Goal: Task Accomplishment & Management: Use online tool/utility

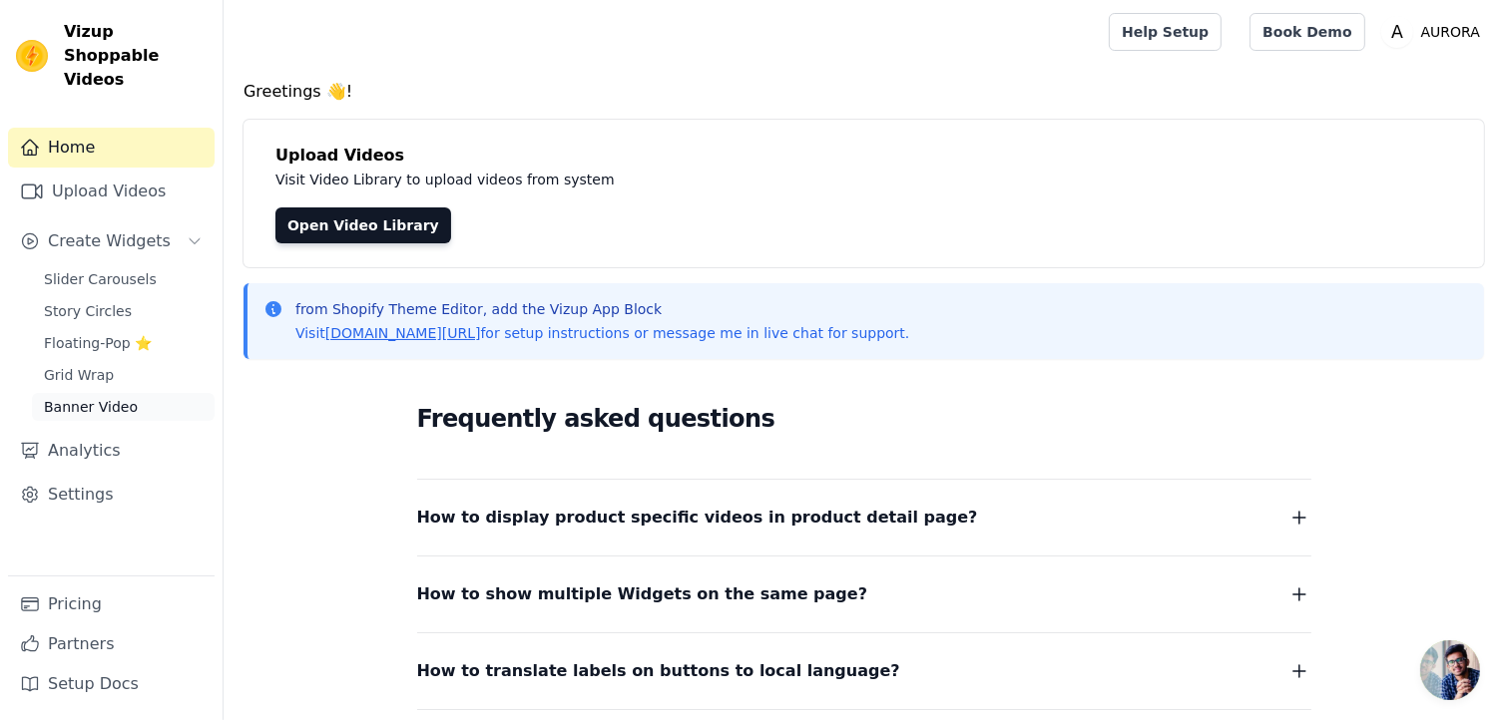
click at [97, 397] on span "Banner Video" at bounding box center [91, 407] width 94 height 20
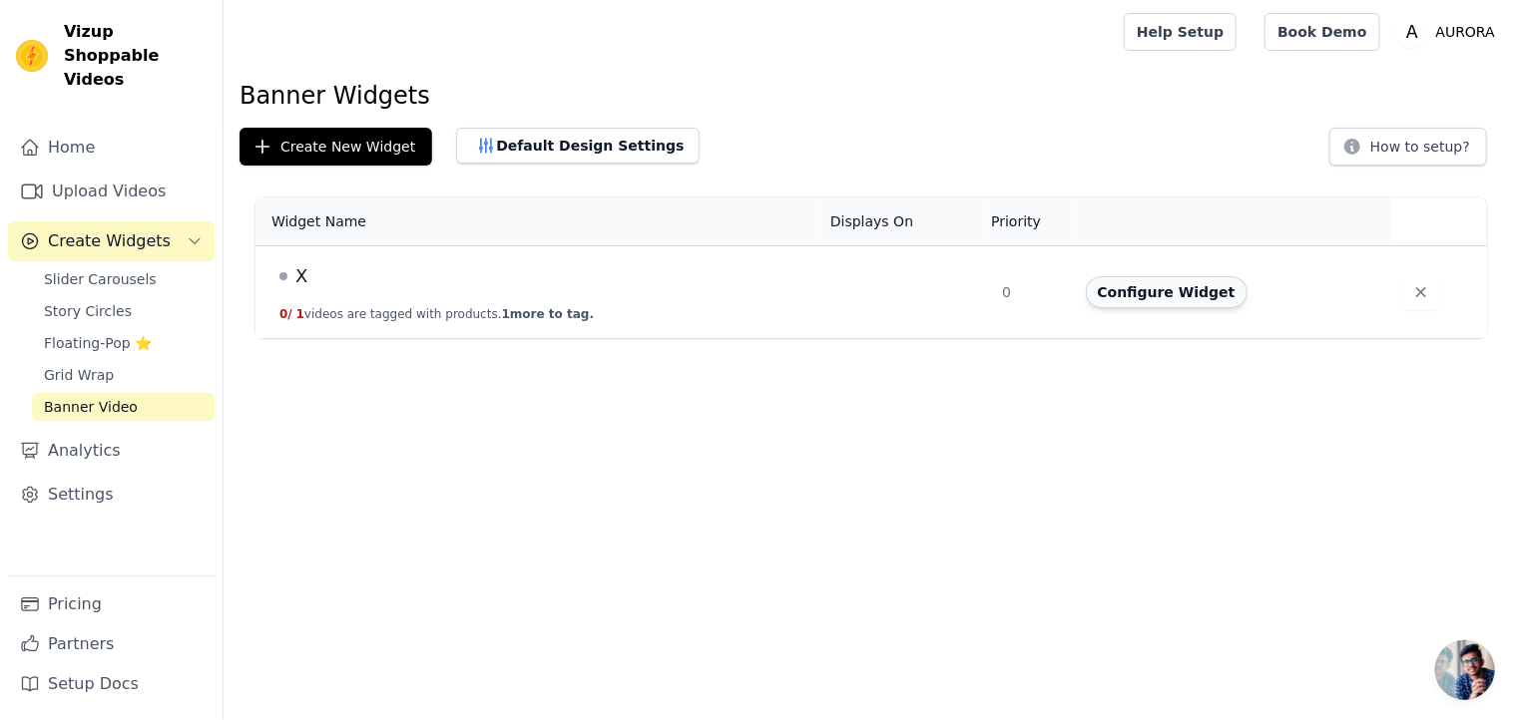
click at [1141, 300] on button "Configure Widget" at bounding box center [1167, 292] width 162 height 32
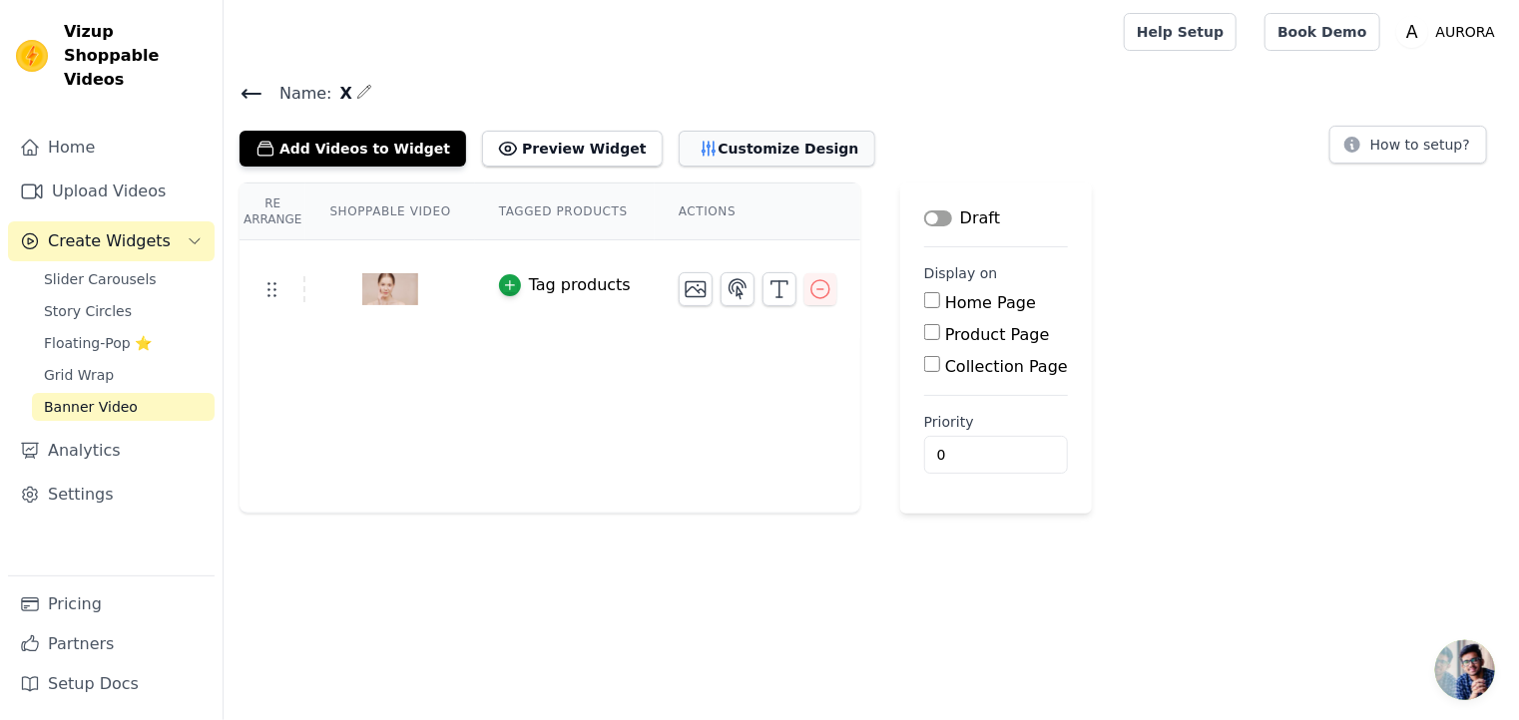
click at [703, 148] on button "Customize Design" at bounding box center [777, 149] width 197 height 36
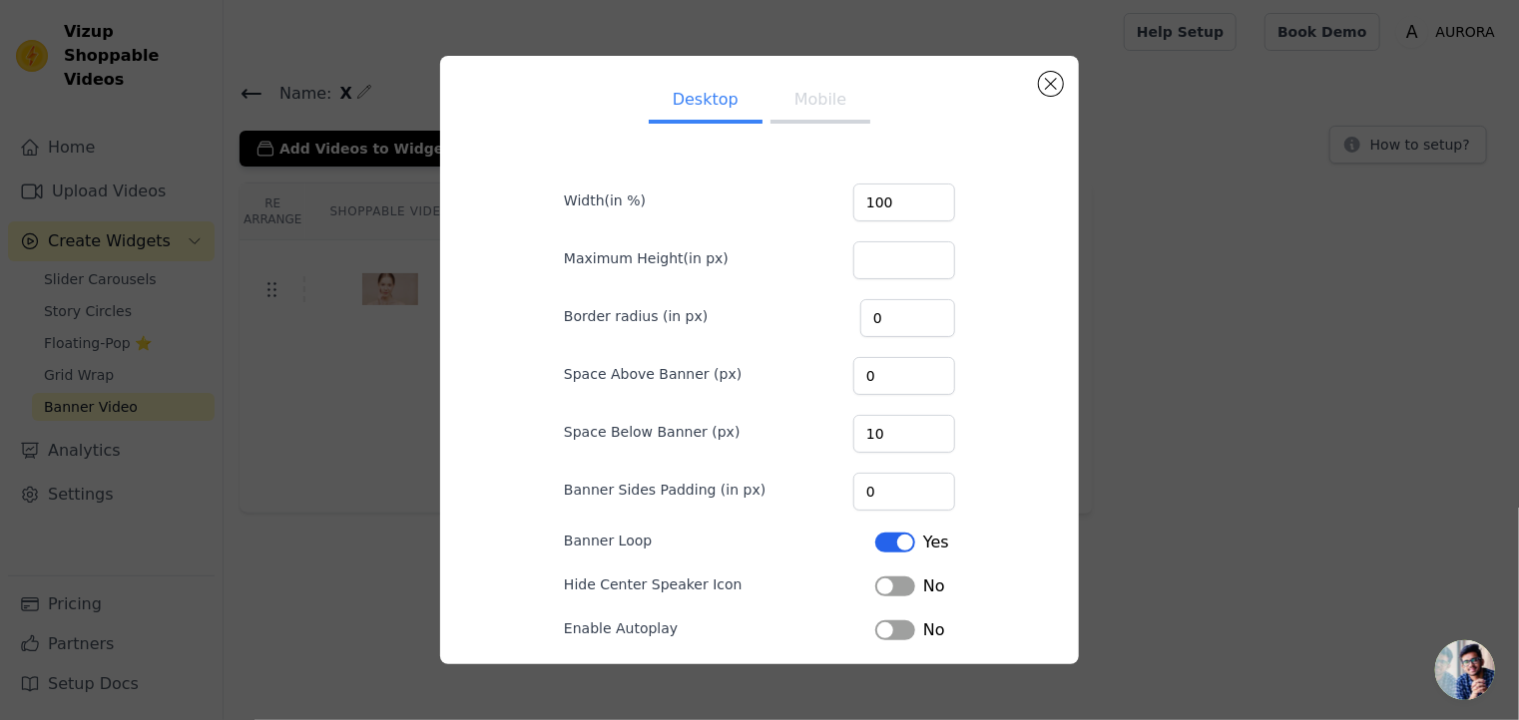
click at [804, 111] on button "Mobile" at bounding box center [820, 102] width 100 height 44
click at [865, 256] on input "Maximum Height(in px)" at bounding box center [904, 260] width 102 height 38
type input "1080"
click at [900, 216] on input "100" at bounding box center [904, 203] width 102 height 38
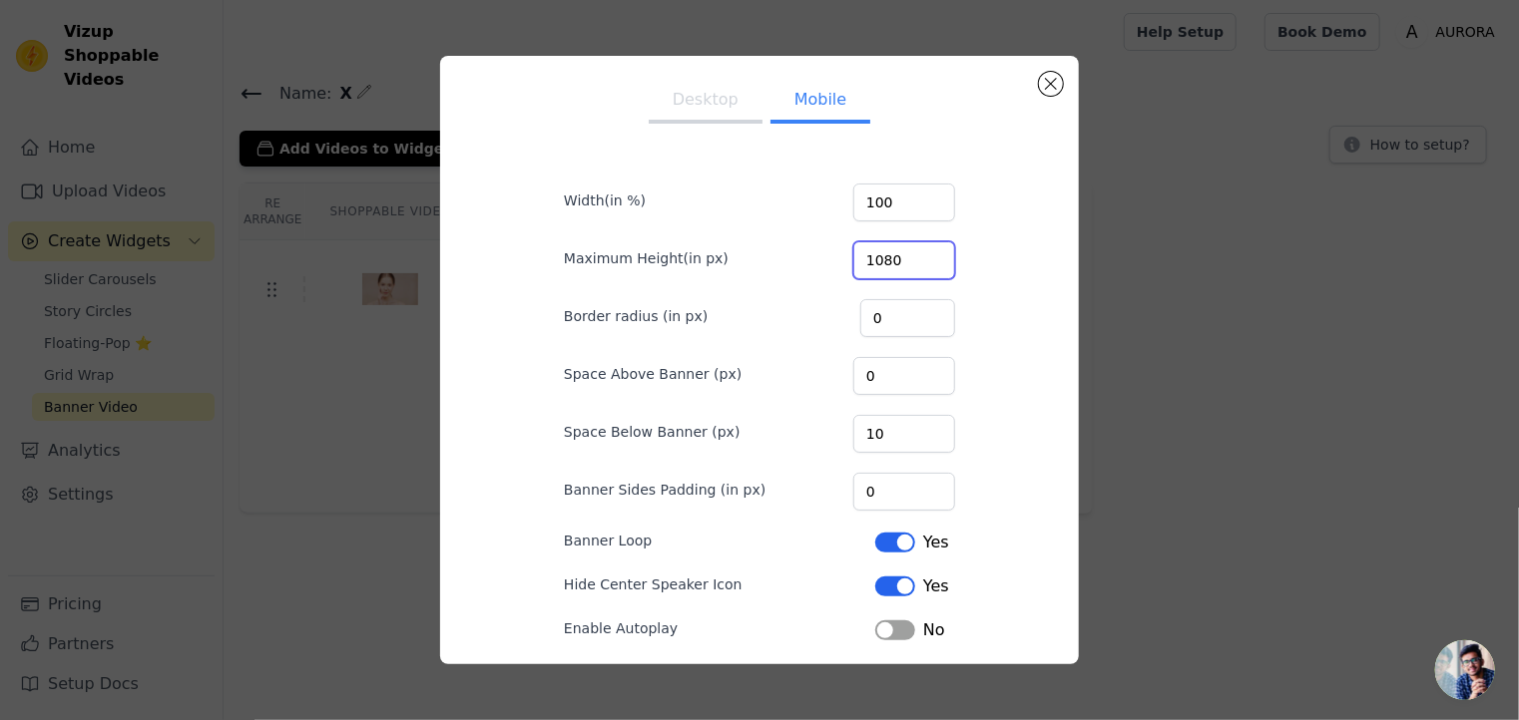
click at [899, 262] on input "1080" at bounding box center [904, 260] width 102 height 38
click at [703, 101] on button "Desktop" at bounding box center [706, 102] width 114 height 44
click at [861, 258] on input "Maximum Height(in px)" at bounding box center [904, 260] width 102 height 38
type input "1920"
click at [1158, 532] on div "Desktop Mobile Width(in %) 100 Maximum Height(in px) 1920 Border radius (in px)…" at bounding box center [759, 360] width 1455 height 673
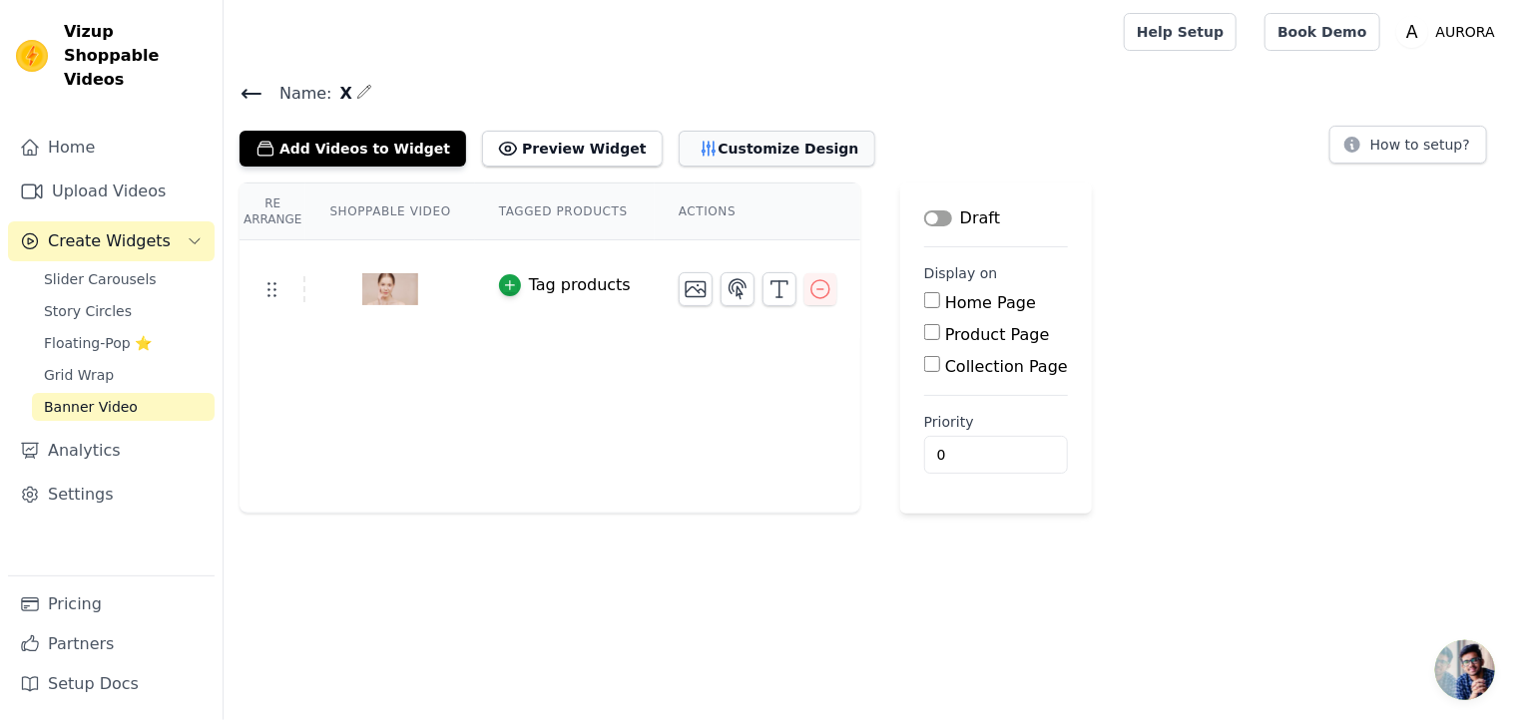
click at [683, 142] on button "Customize Design" at bounding box center [777, 149] width 197 height 36
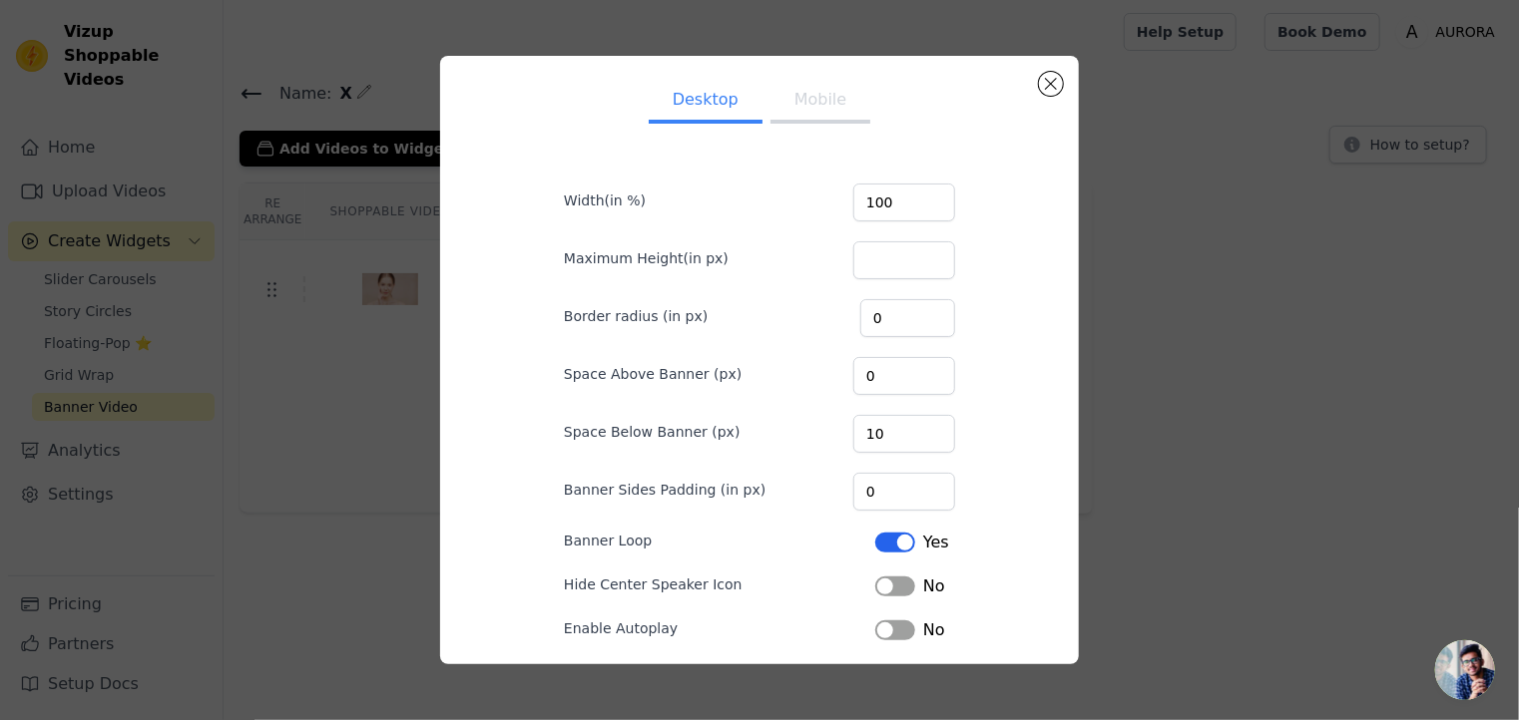
click at [800, 107] on button "Mobile" at bounding box center [820, 102] width 100 height 44
click at [717, 113] on button "Desktop" at bounding box center [706, 102] width 114 height 44
click at [1046, 79] on button "Close modal" at bounding box center [1051, 84] width 24 height 24
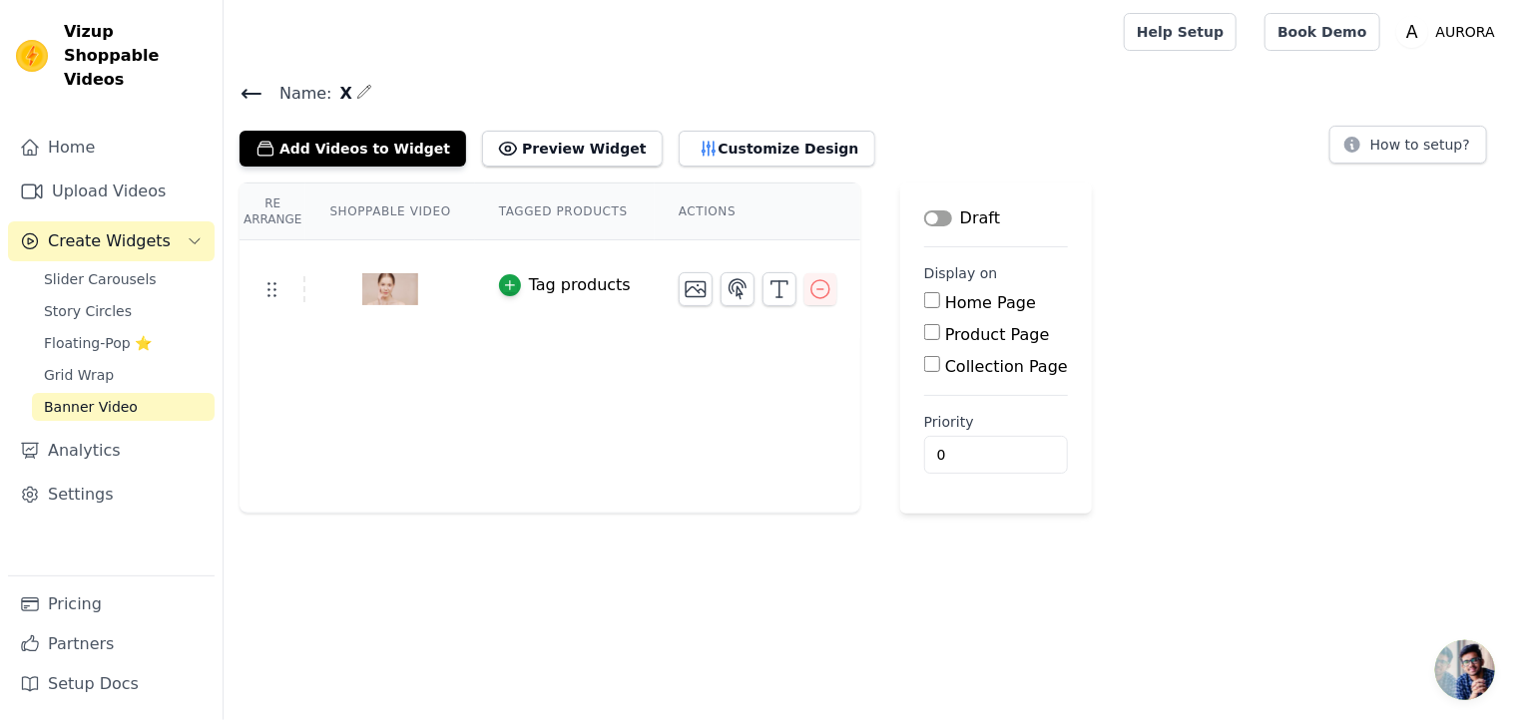
click at [924, 301] on input "Home Page" at bounding box center [932, 300] width 16 height 16
checkbox input "true"
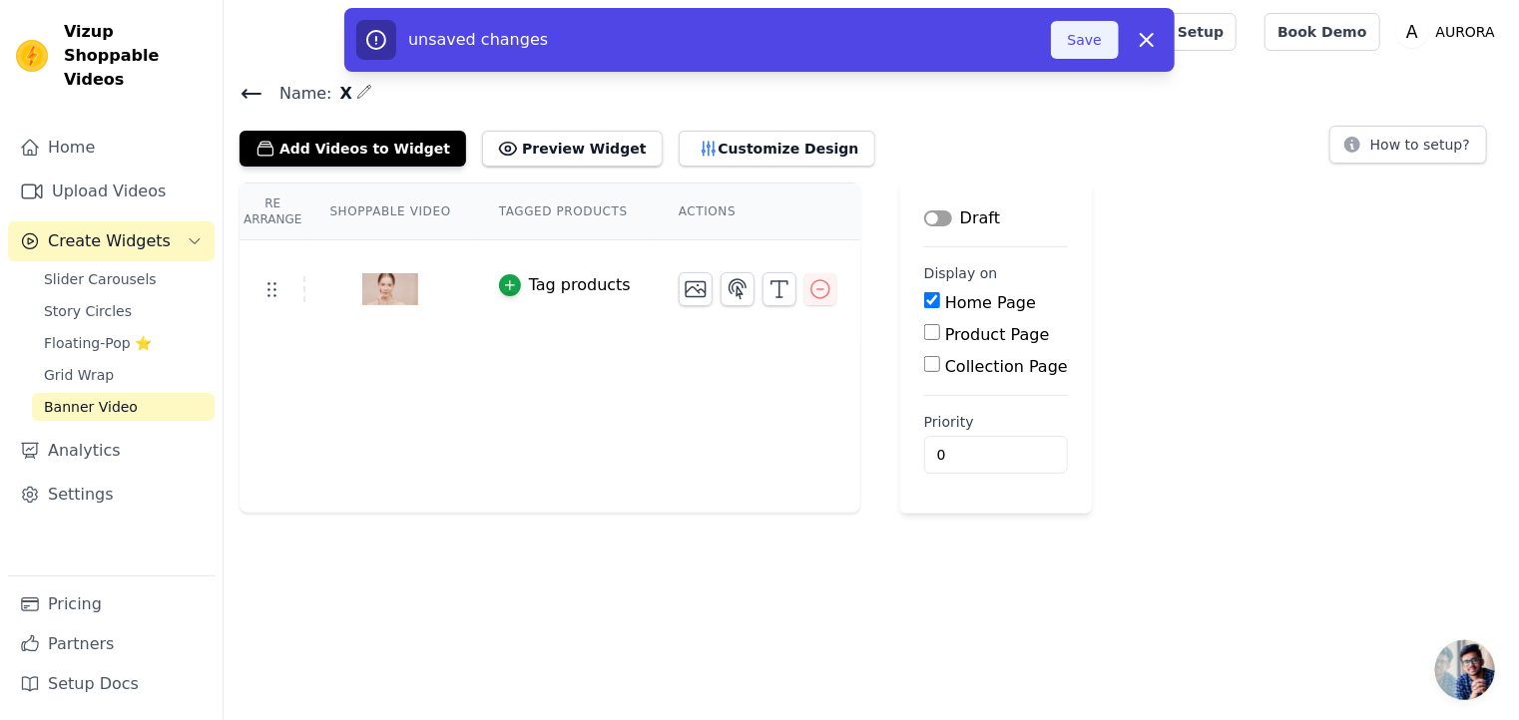
click at [1081, 38] on button "Save" at bounding box center [1085, 40] width 68 height 38
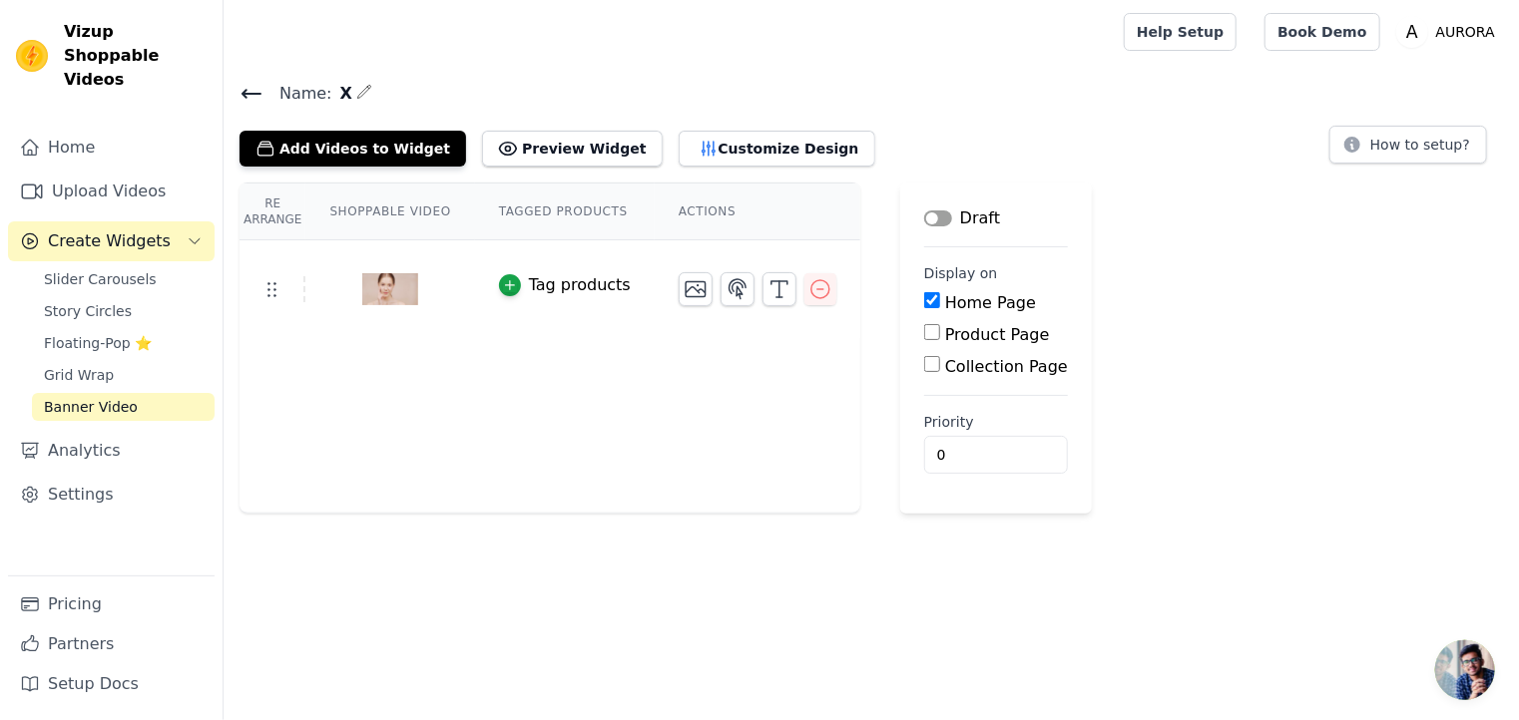
click at [924, 221] on button "Label" at bounding box center [938, 219] width 28 height 16
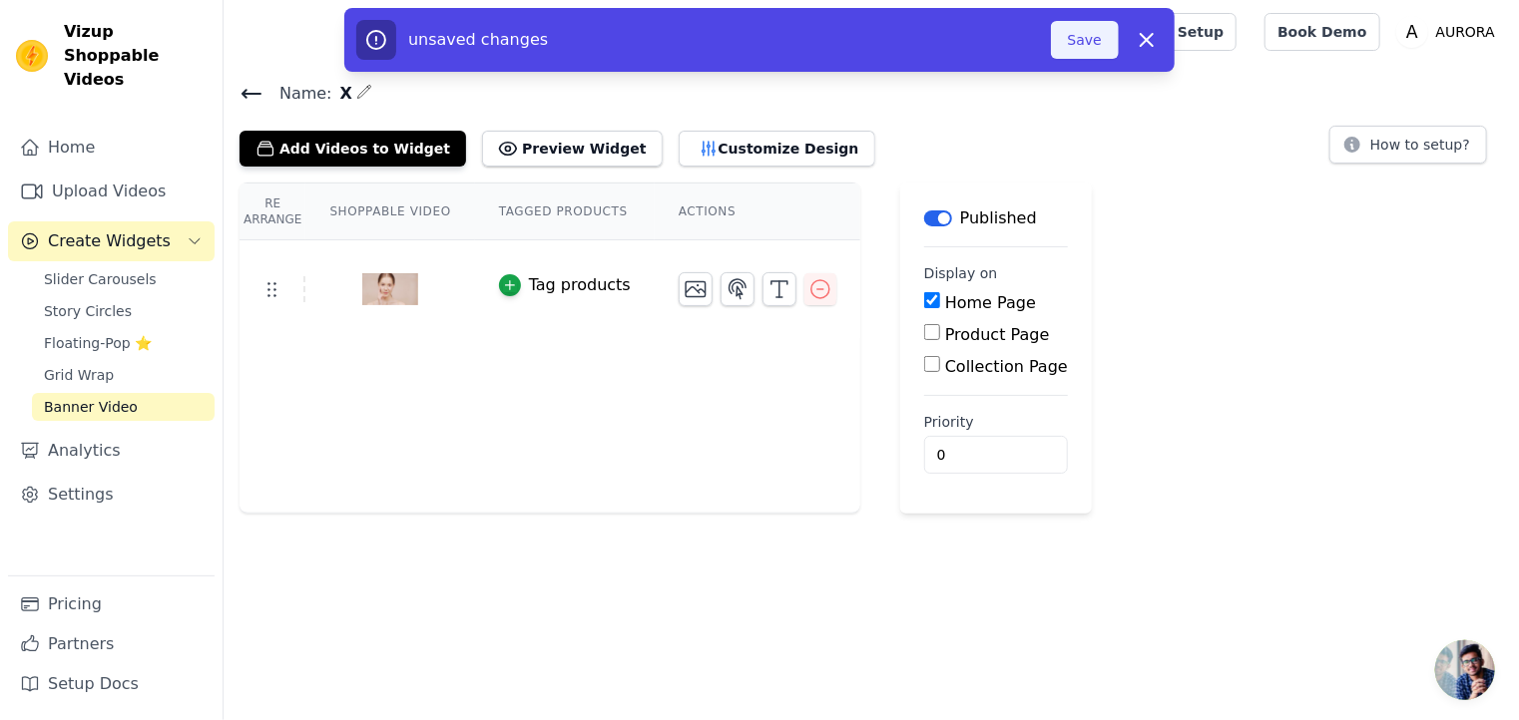
click at [1092, 40] on button "Save" at bounding box center [1085, 40] width 68 height 38
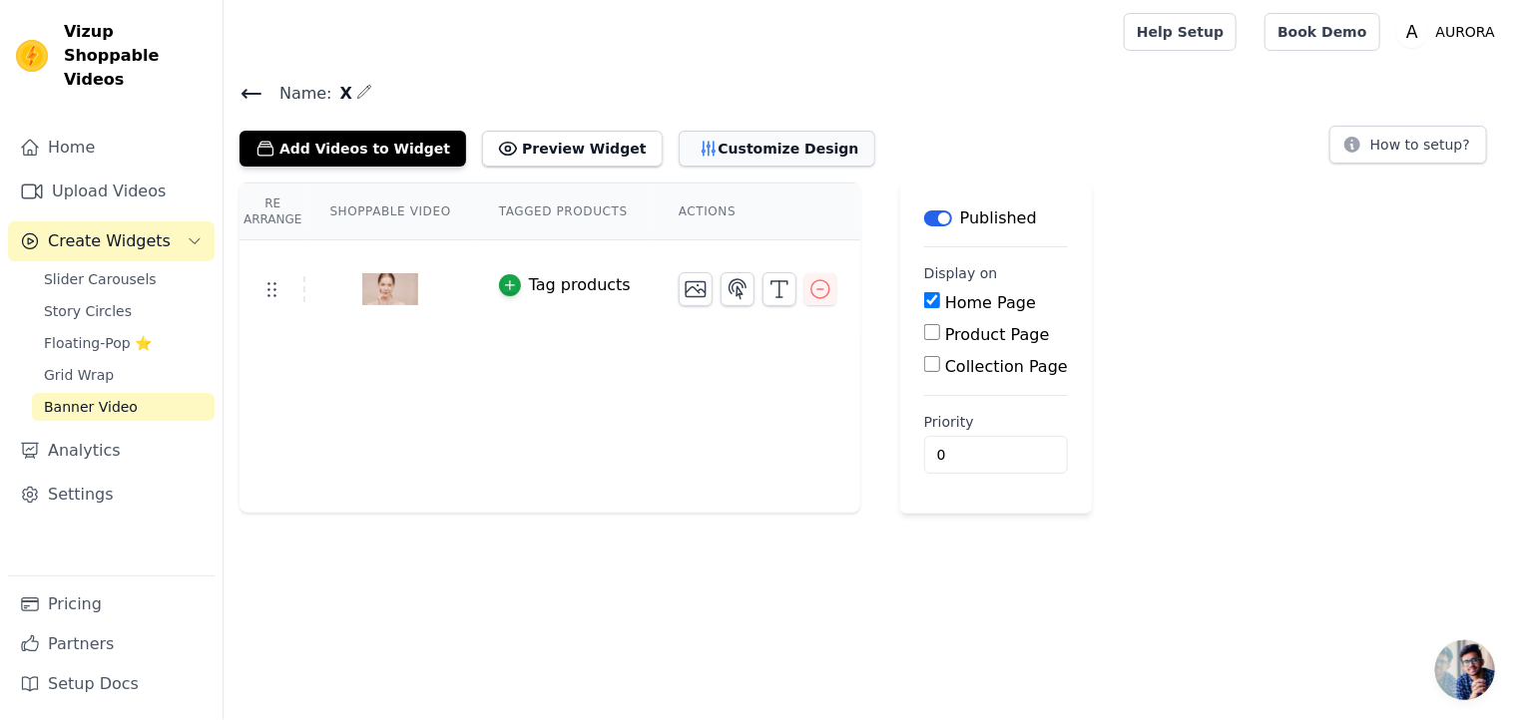
click at [704, 149] on button "Customize Design" at bounding box center [777, 149] width 197 height 36
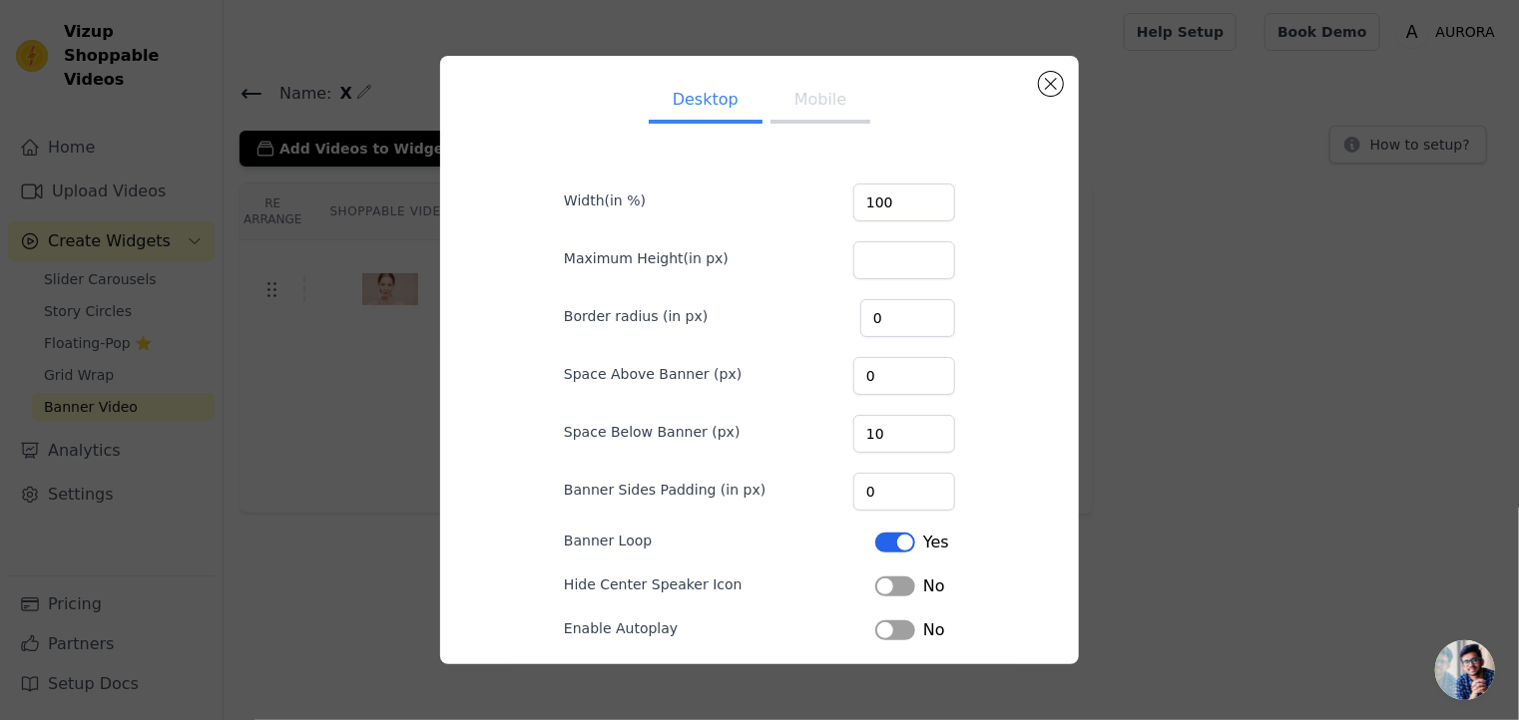
scroll to position [80, 0]
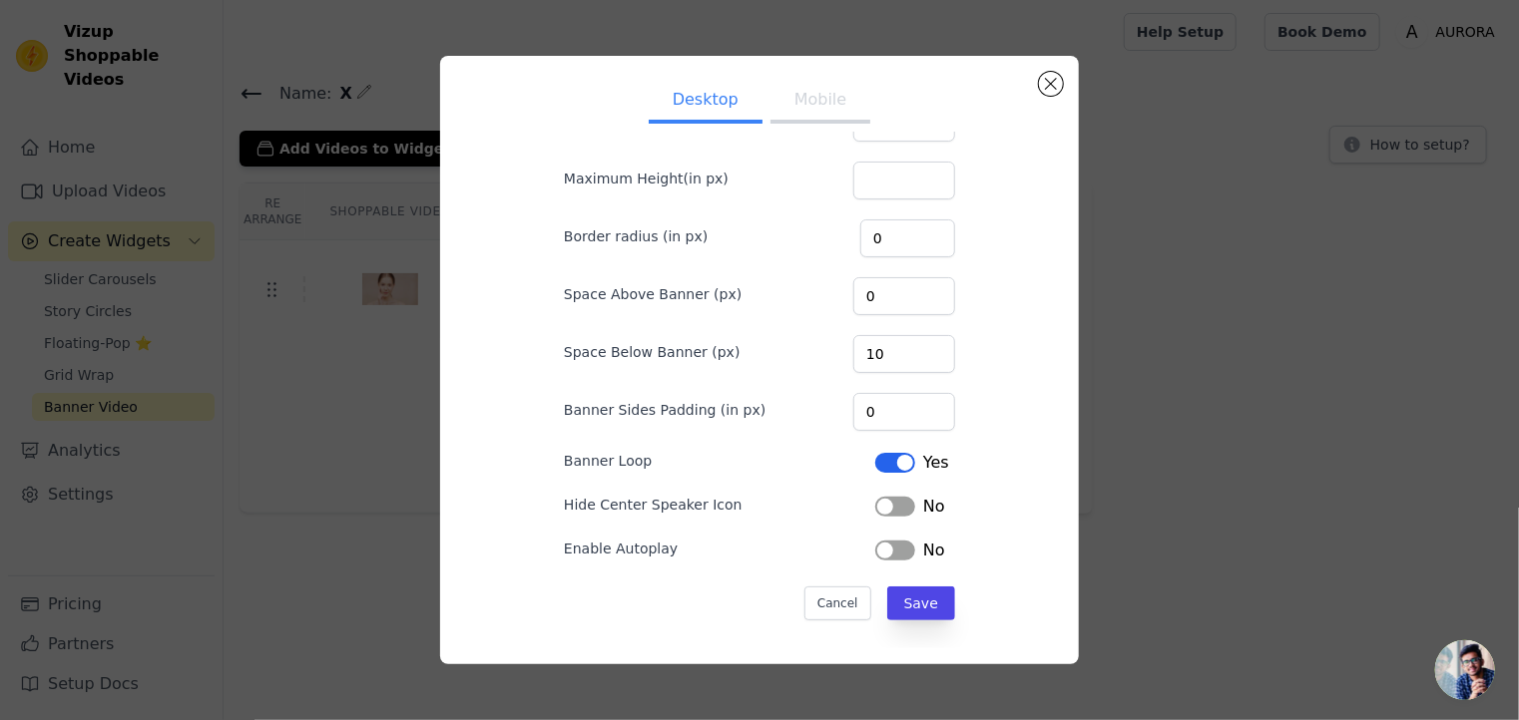
click at [895, 535] on div "Enable Autoplay Label No" at bounding box center [759, 549] width 391 height 28
click at [889, 541] on button "Label" at bounding box center [895, 551] width 40 height 20
click at [889, 498] on button "Label" at bounding box center [895, 507] width 40 height 20
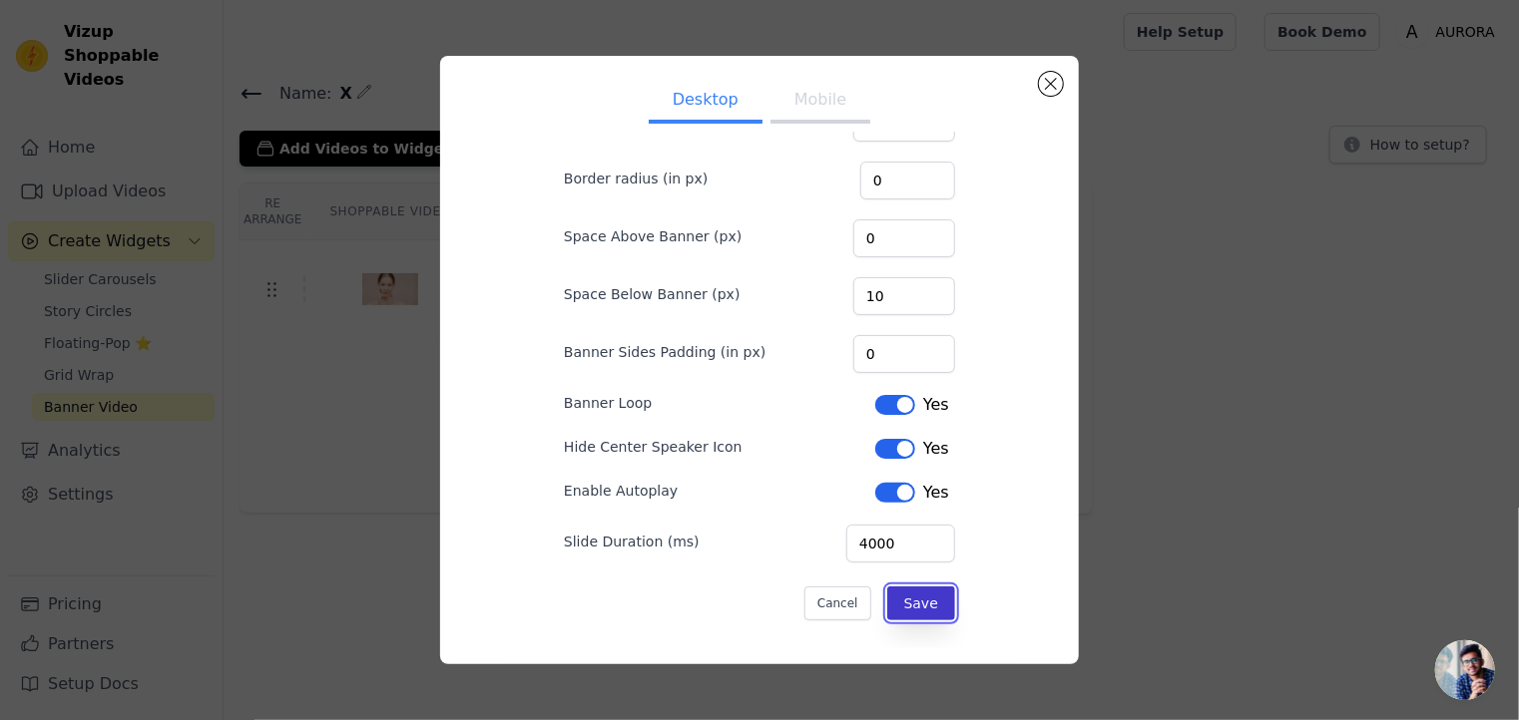
click at [912, 597] on button "Save" at bounding box center [921, 604] width 68 height 34
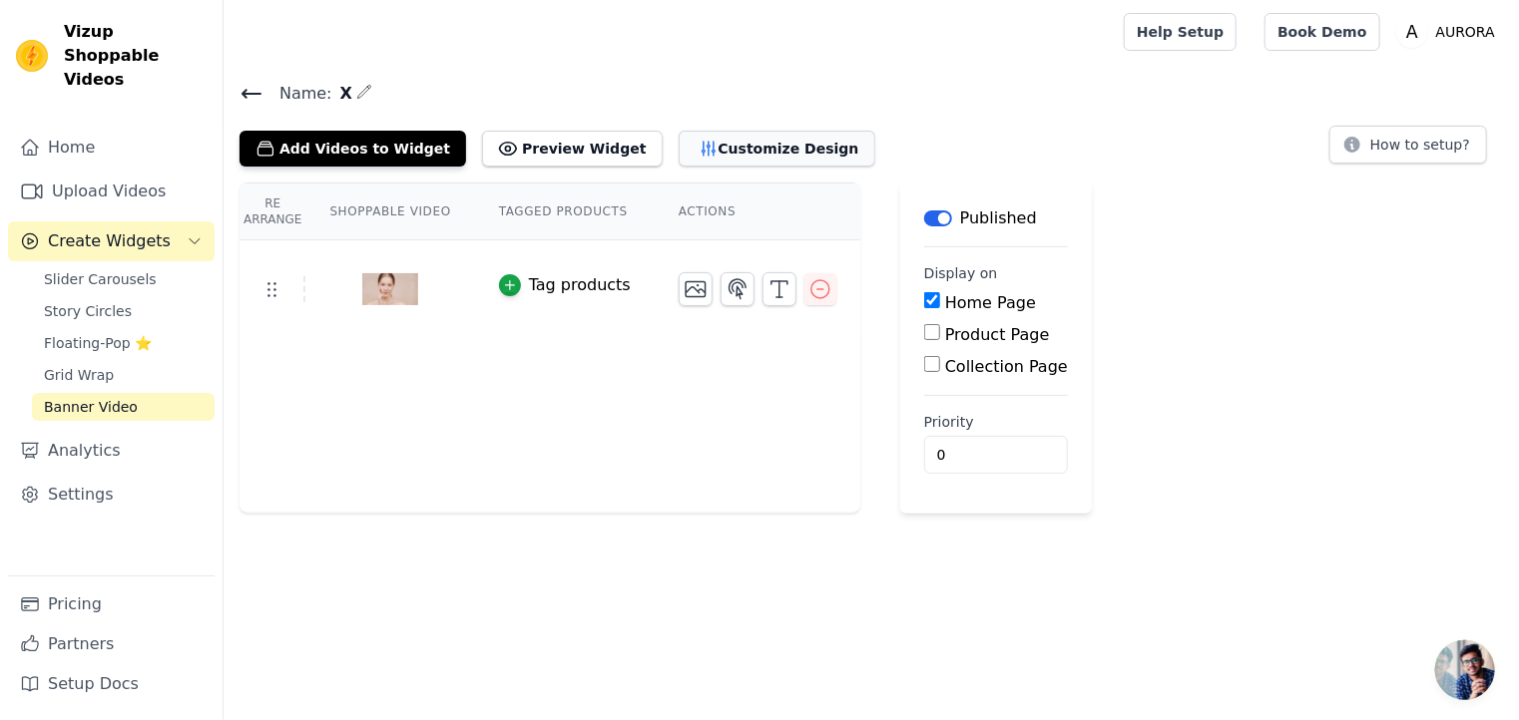
click at [685, 151] on button "Customize Design" at bounding box center [777, 149] width 197 height 36
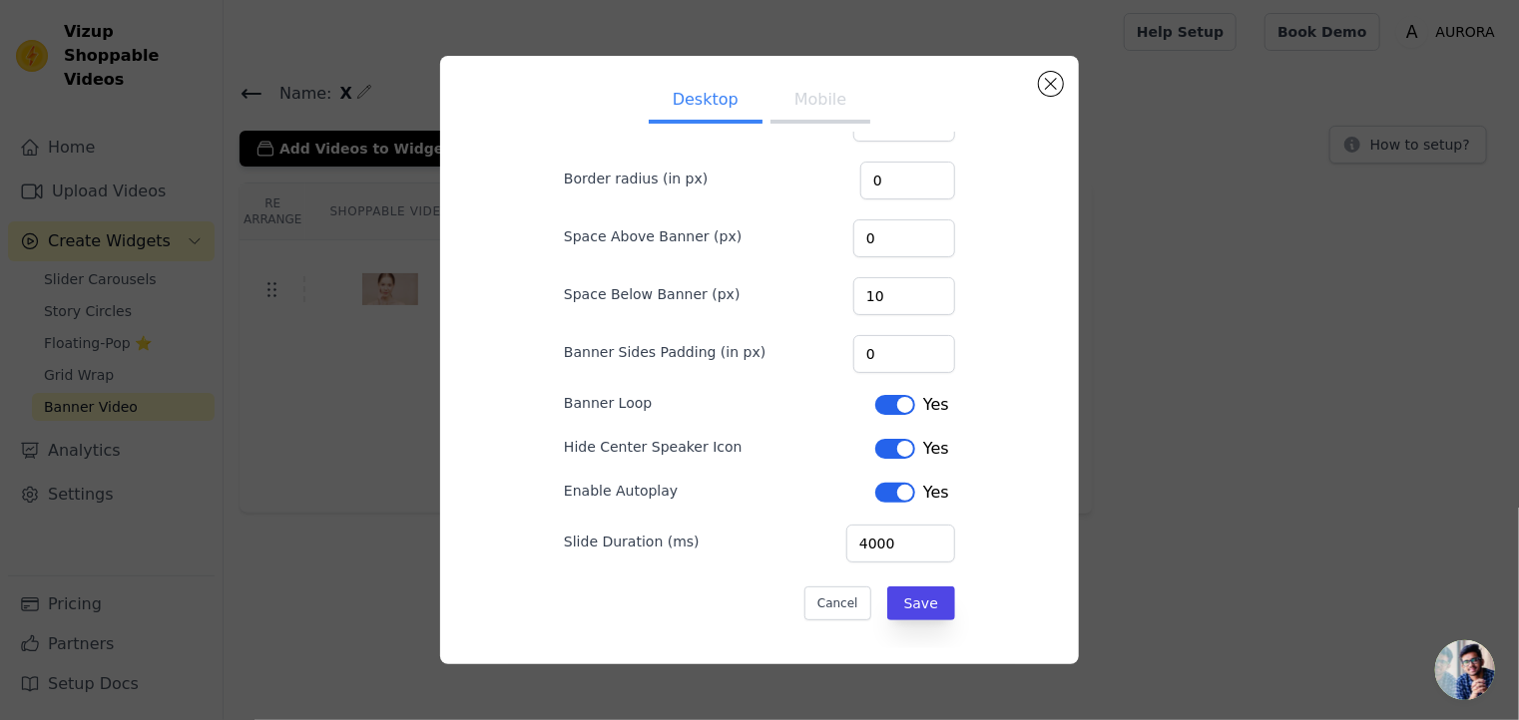
click at [884, 491] on button "Label" at bounding box center [895, 493] width 40 height 20
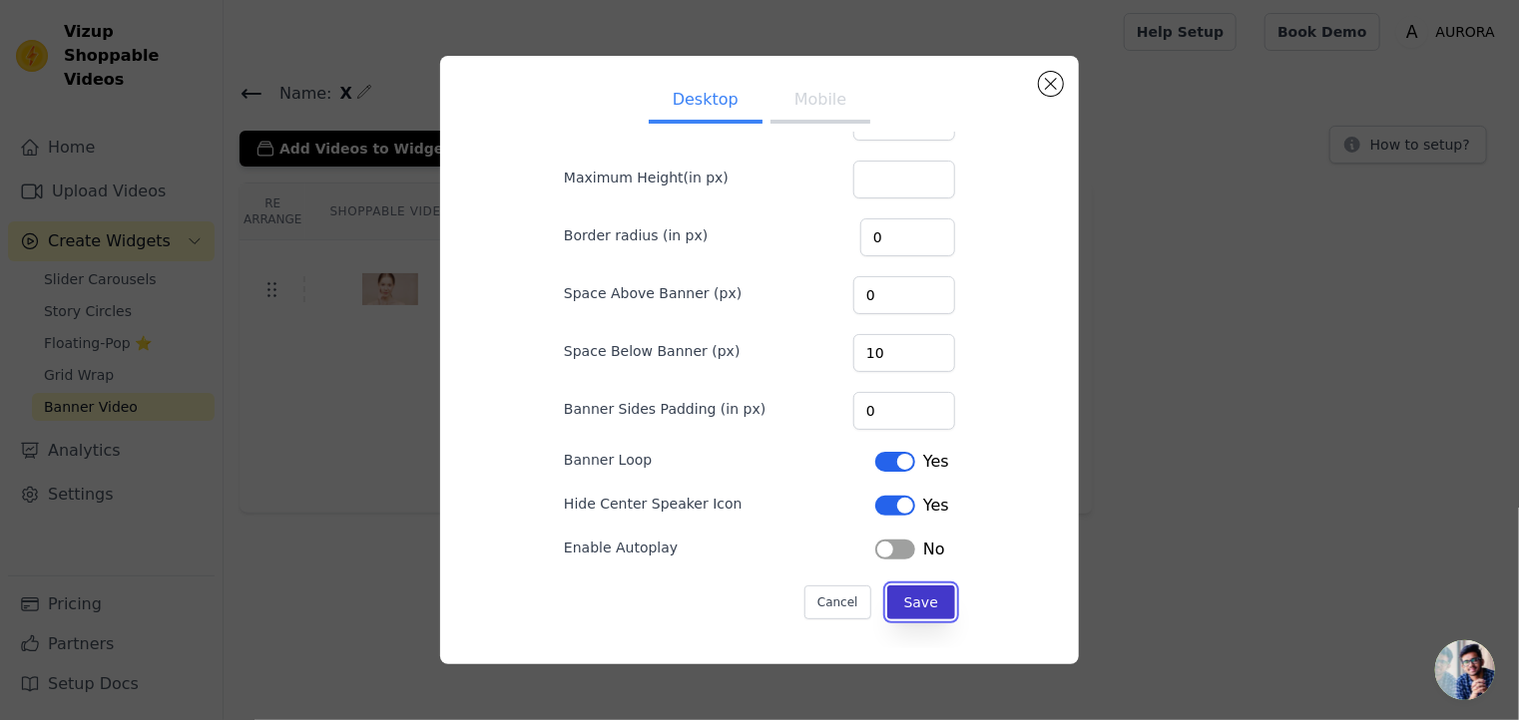
click at [914, 603] on button "Save" at bounding box center [921, 603] width 68 height 34
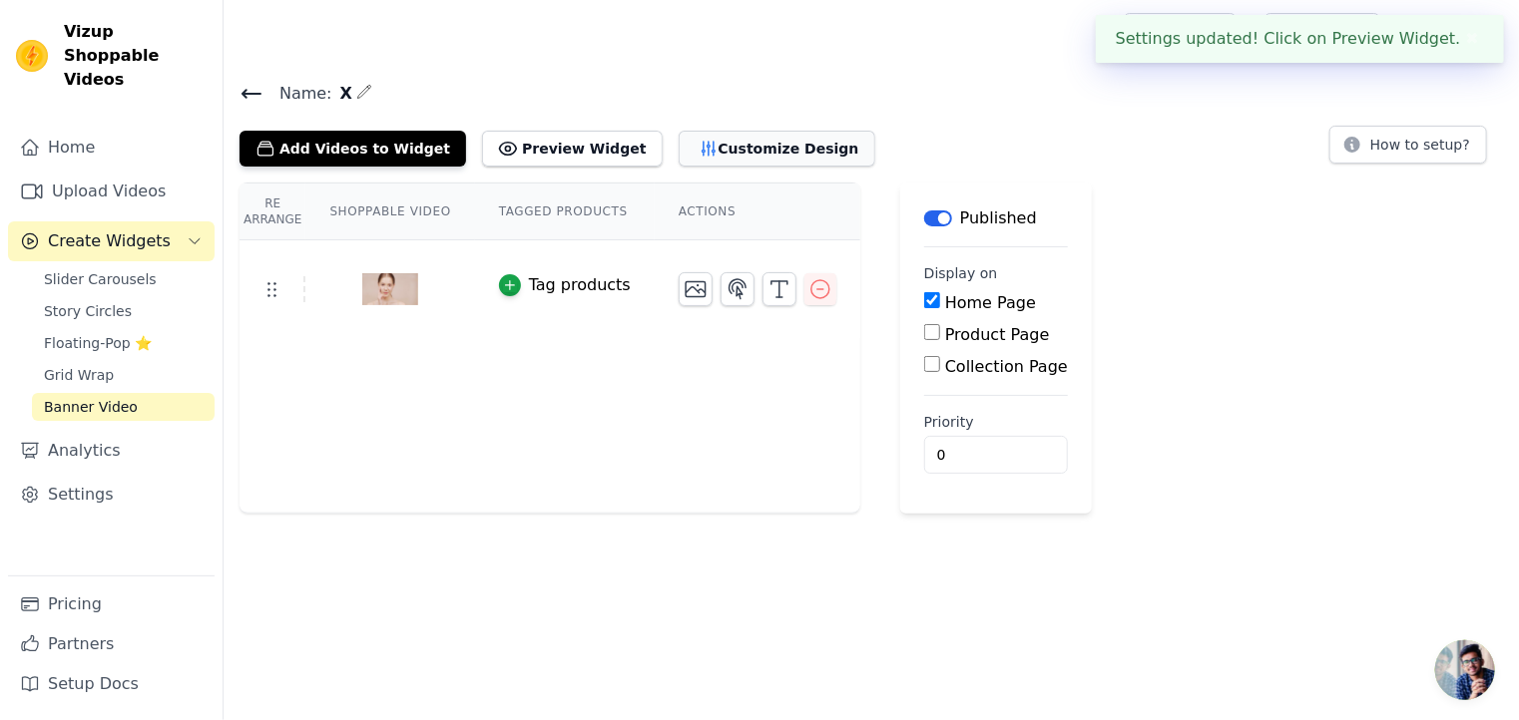
click at [684, 144] on button "Customize Design" at bounding box center [777, 149] width 197 height 36
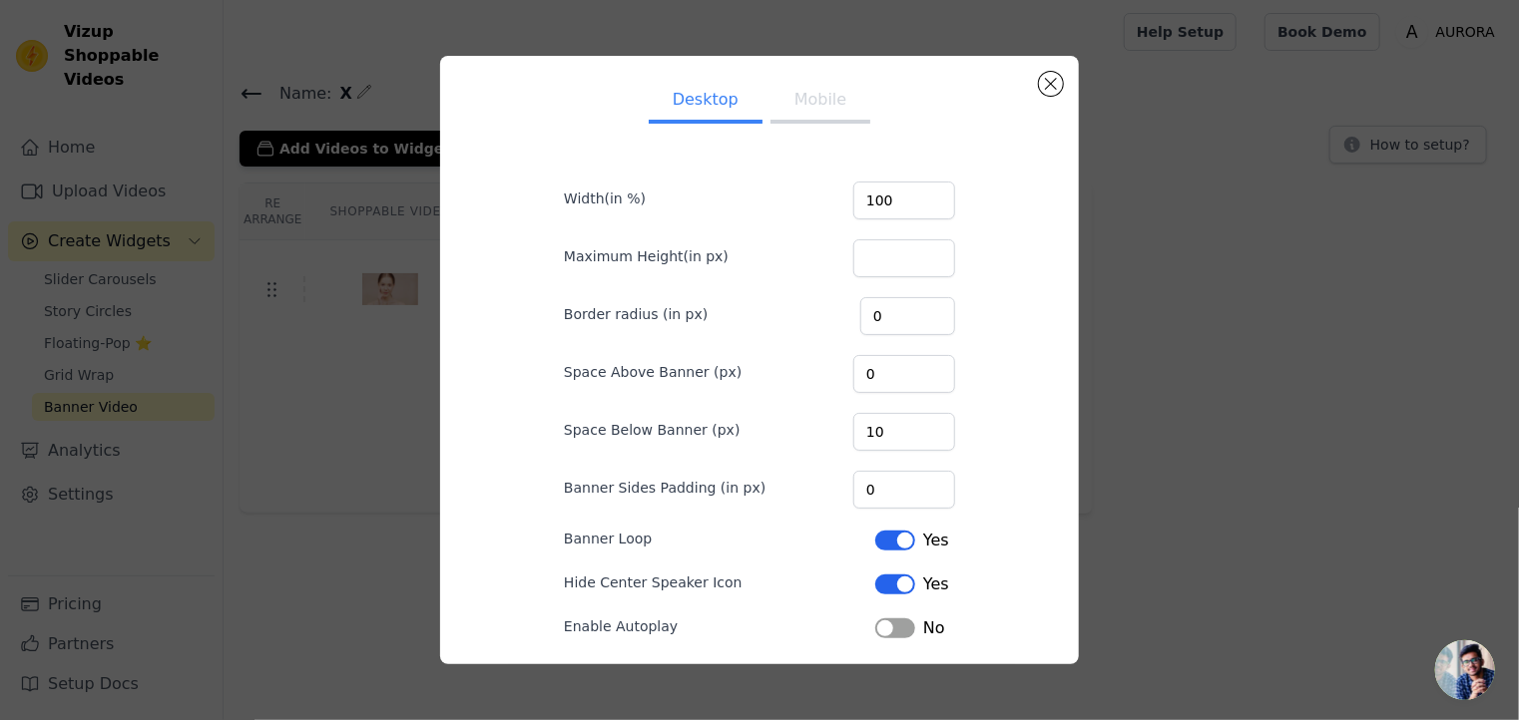
scroll to position [3, 0]
click at [896, 205] on input "100" at bounding box center [904, 200] width 102 height 38
type input "150"
click at [816, 98] on button "Mobile" at bounding box center [820, 102] width 100 height 44
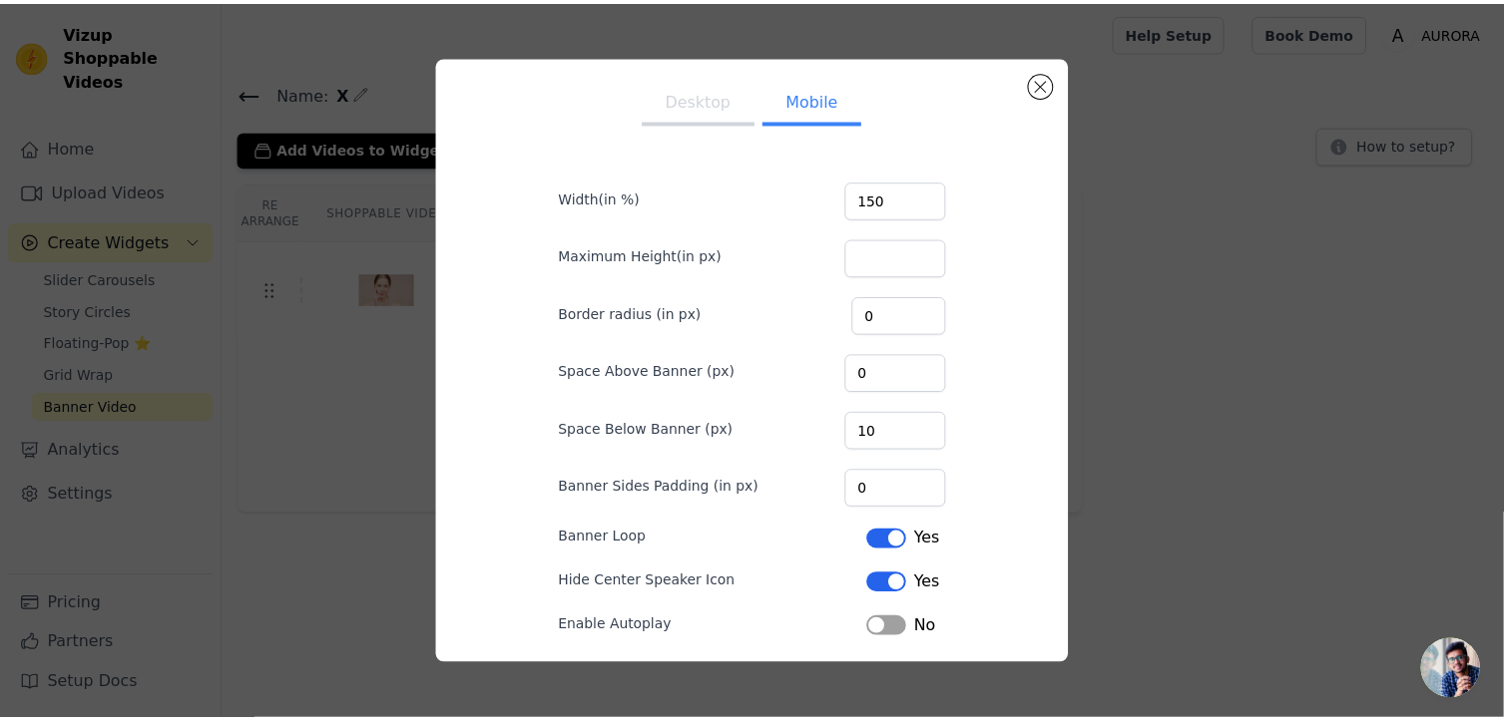
scroll to position [80, 0]
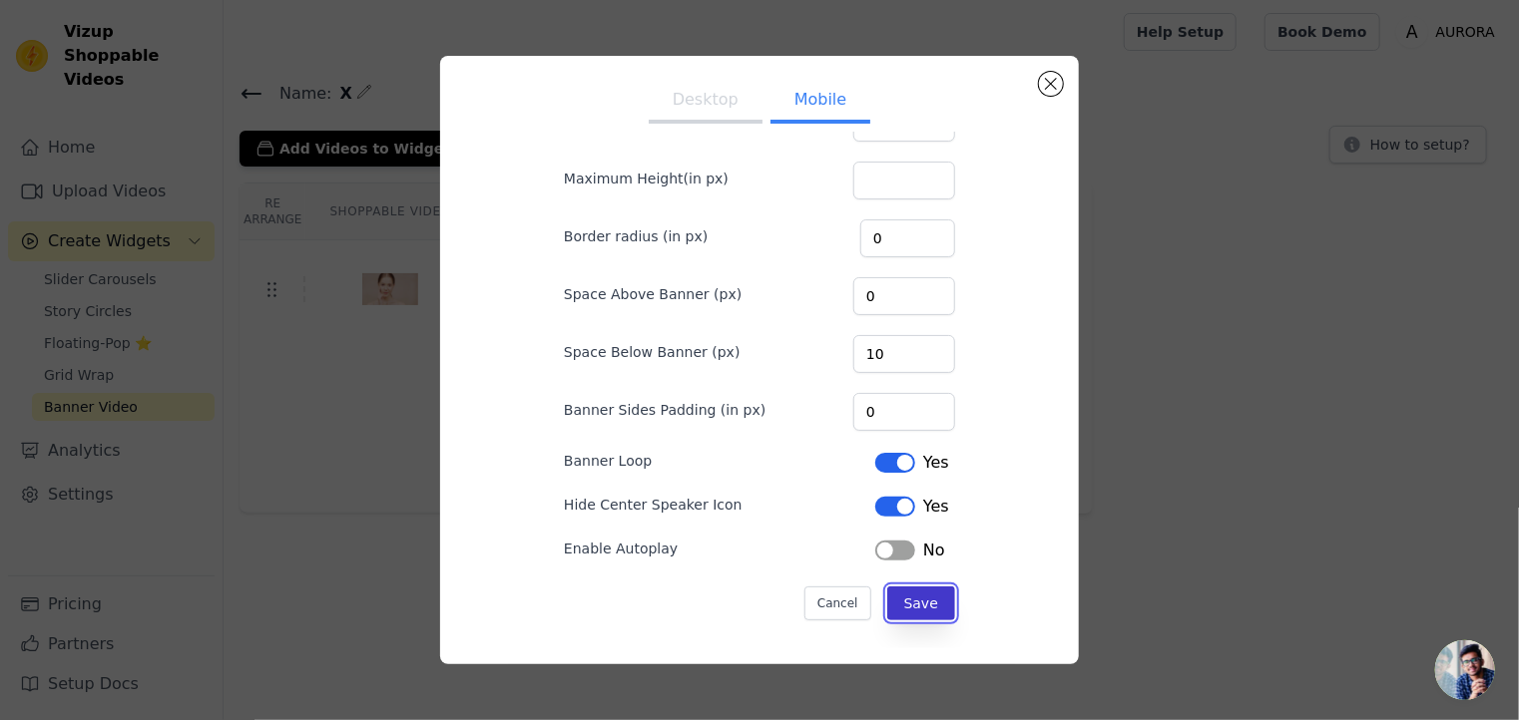
click at [900, 597] on button "Save" at bounding box center [921, 604] width 68 height 34
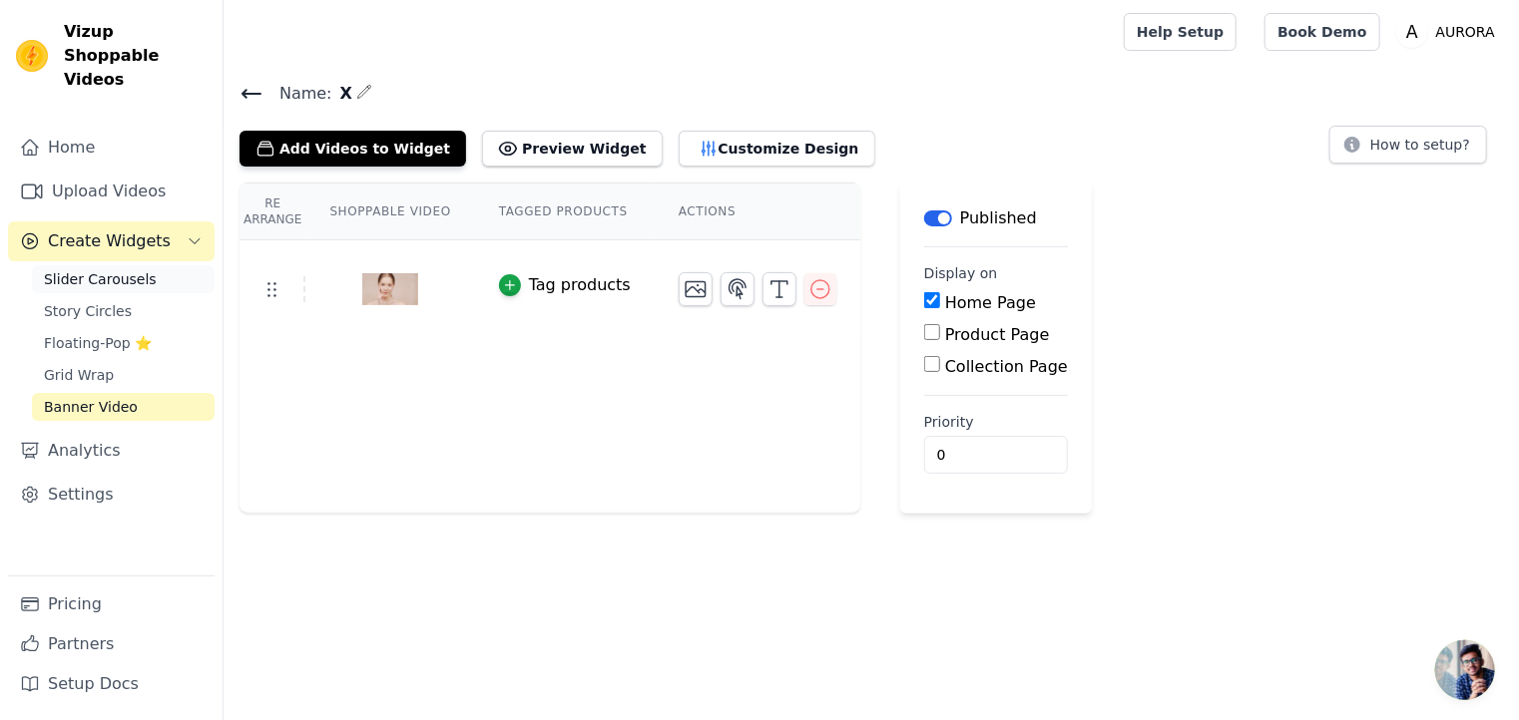
click at [93, 269] on span "Slider Carousels" at bounding box center [100, 279] width 113 height 20
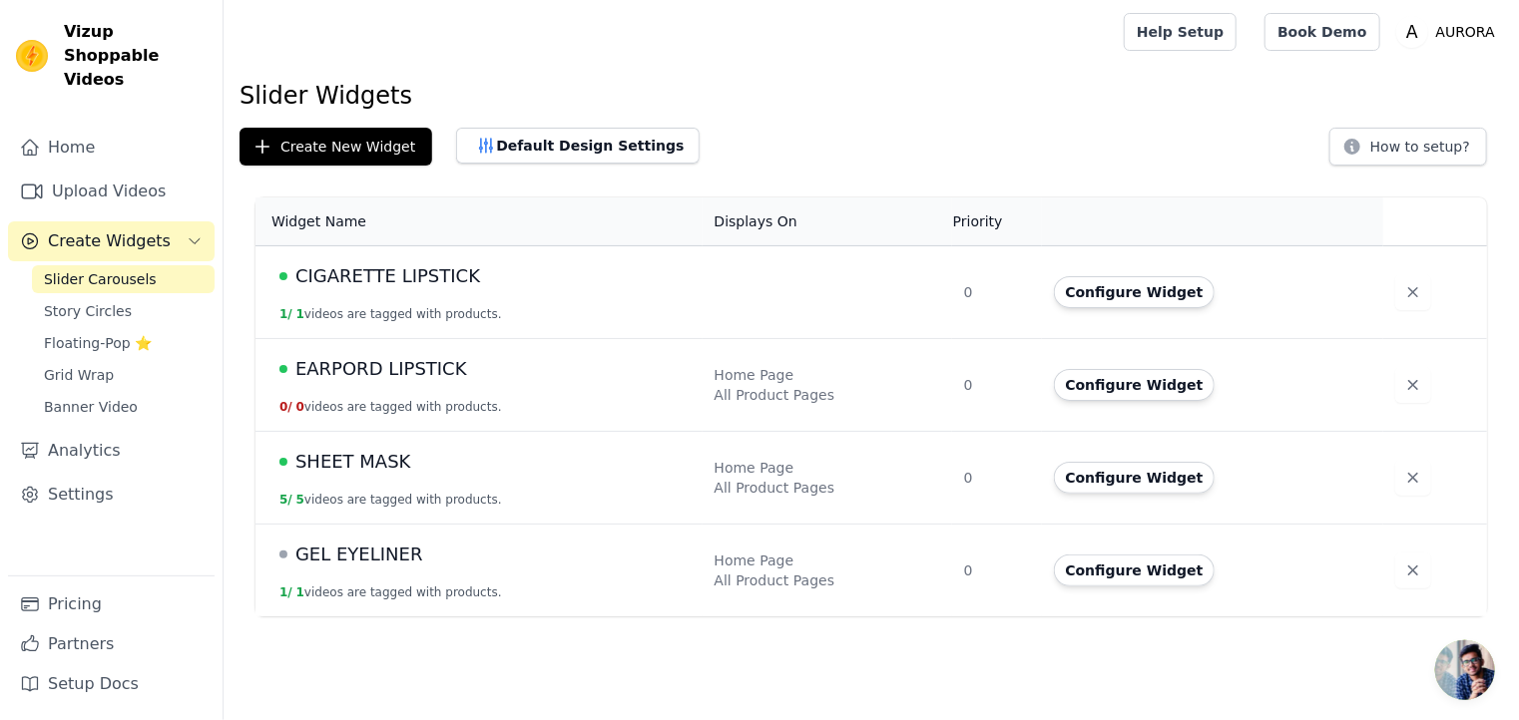
click at [344, 469] on span "SHEET MASK" at bounding box center [353, 462] width 116 height 28
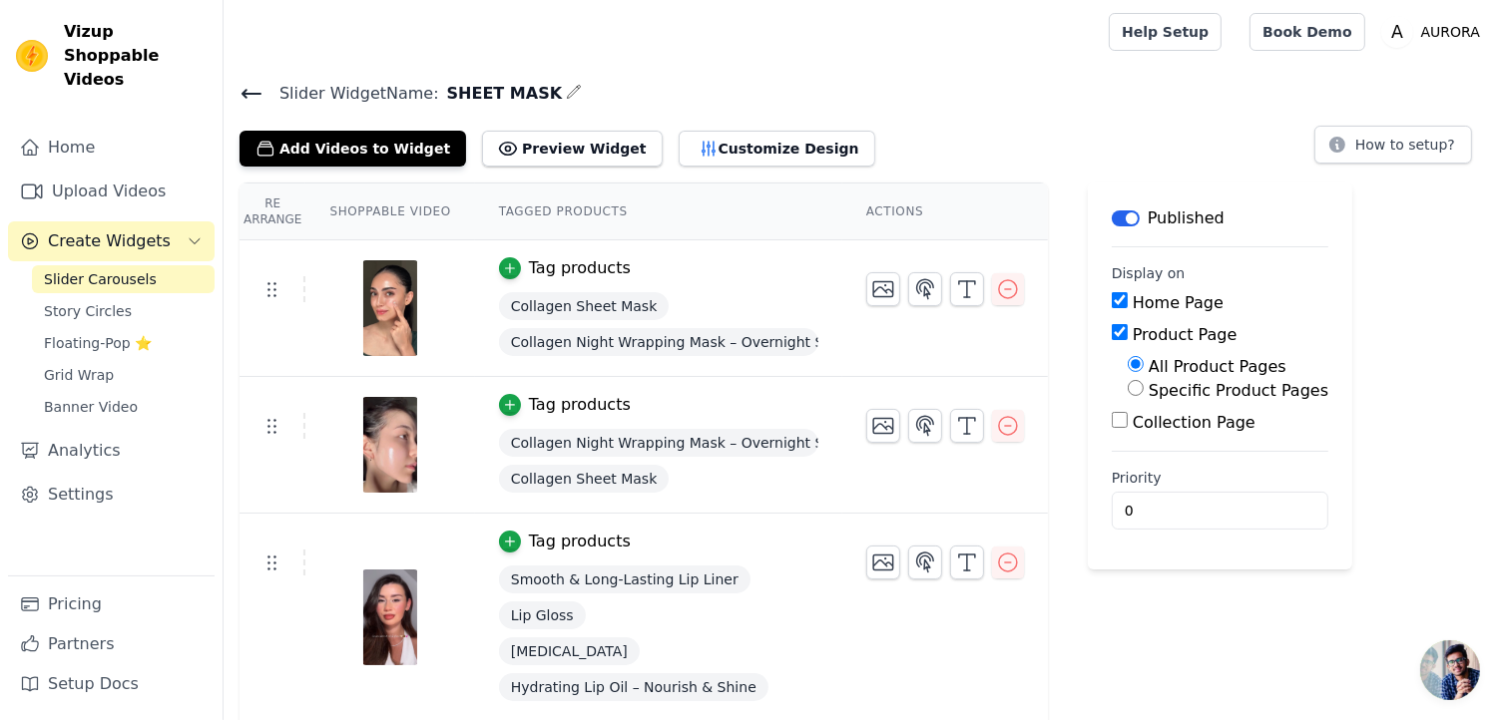
click at [246, 90] on icon at bounding box center [251, 94] width 18 height 8
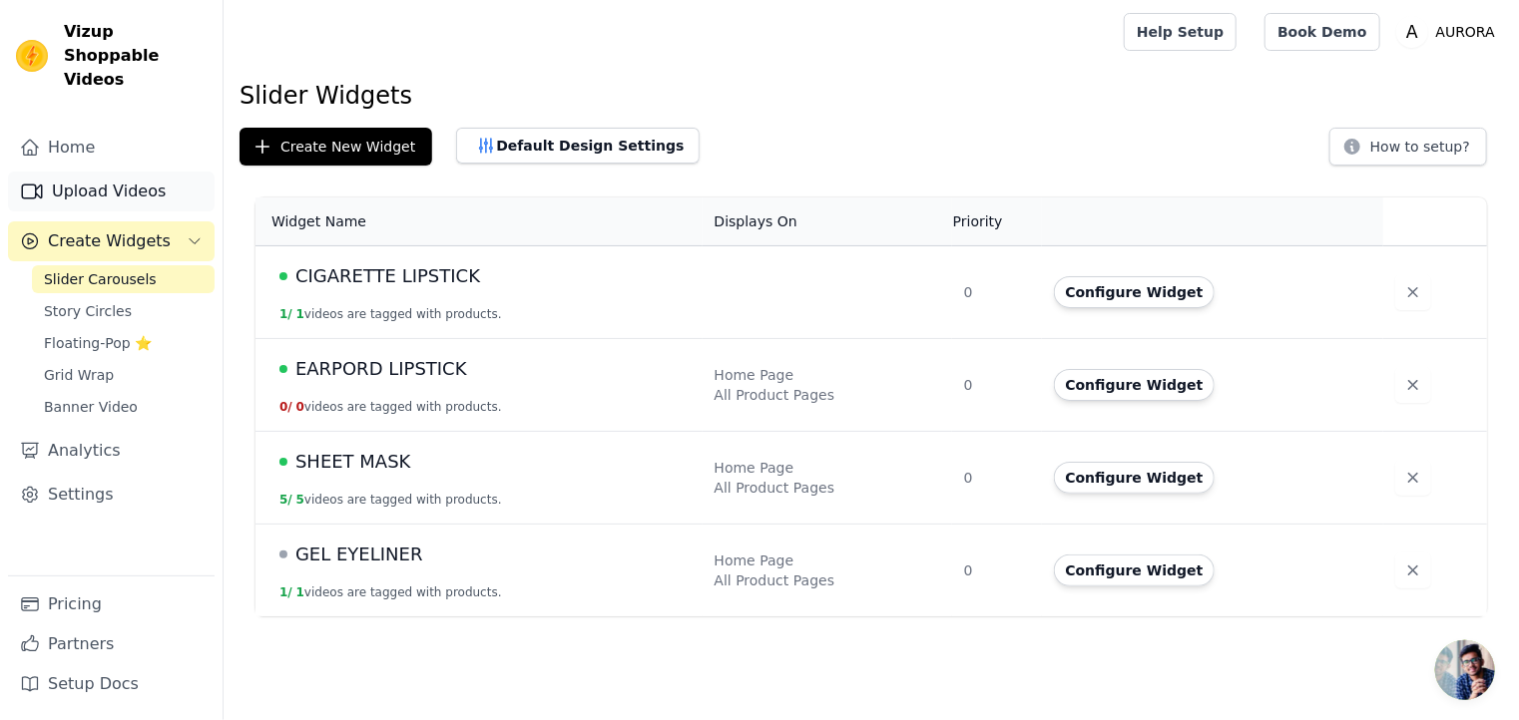
click at [134, 172] on link "Upload Videos" at bounding box center [111, 192] width 207 height 40
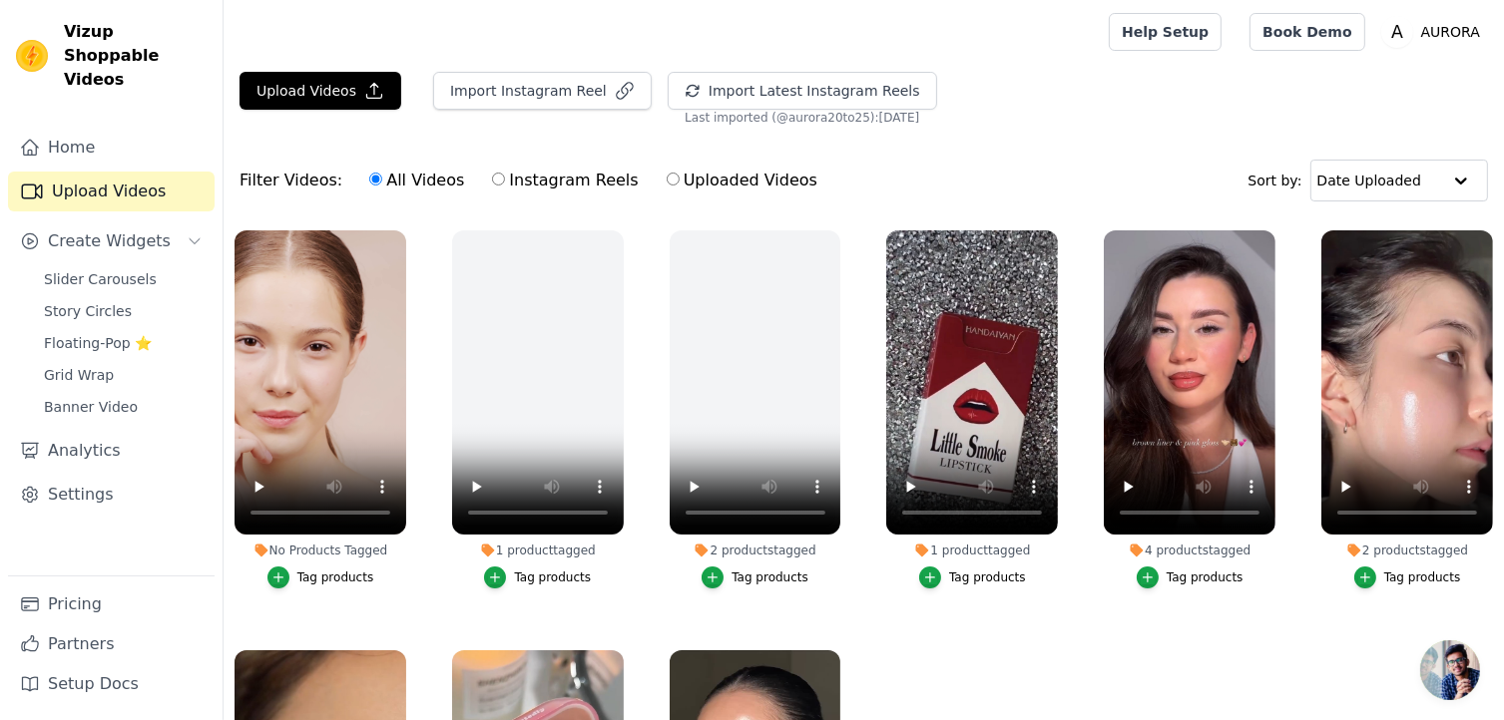
click at [499, 175] on label "Instagram Reels" at bounding box center [565, 181] width 148 height 26
click at [499, 175] on input "Instagram Reels" at bounding box center [498, 179] width 13 height 13
radio input "true"
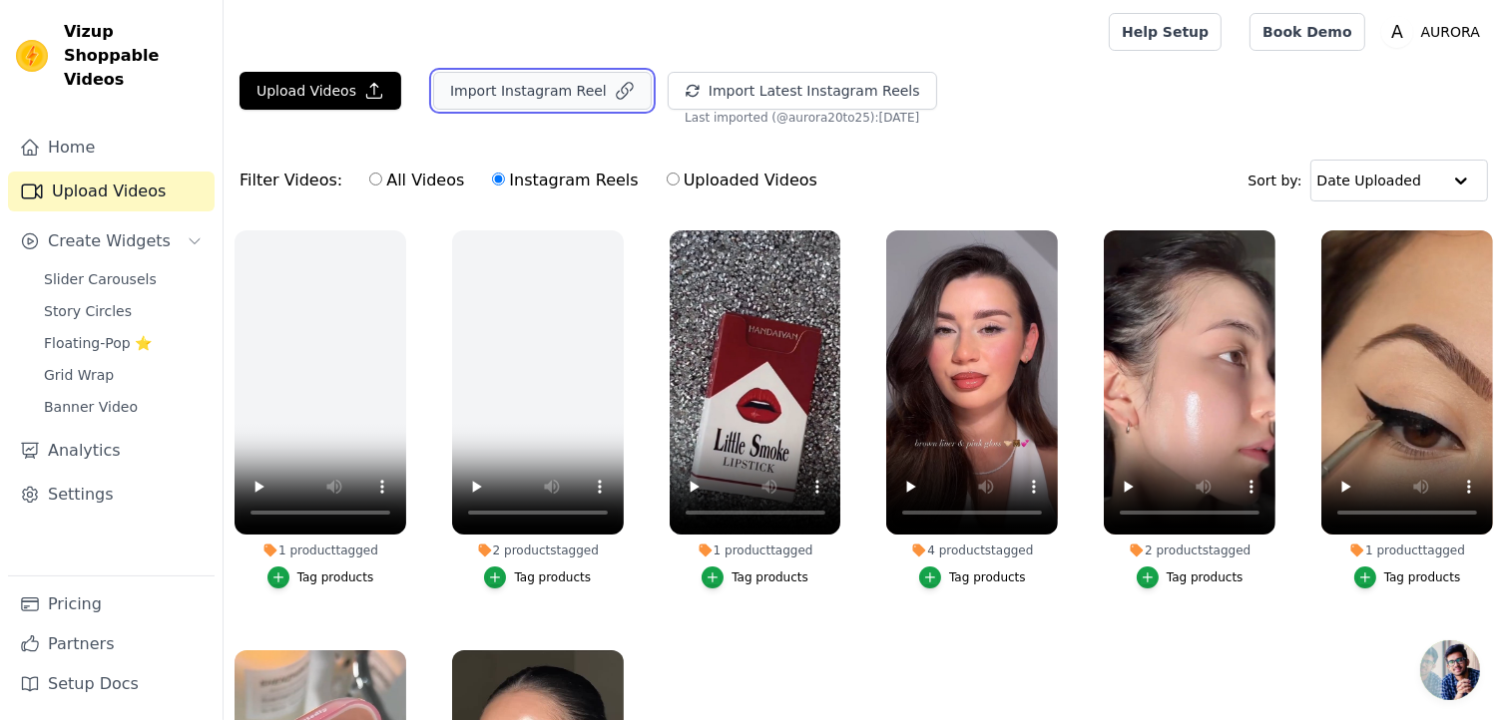
click at [538, 93] on button "Import Instagram Reel" at bounding box center [542, 91] width 219 height 38
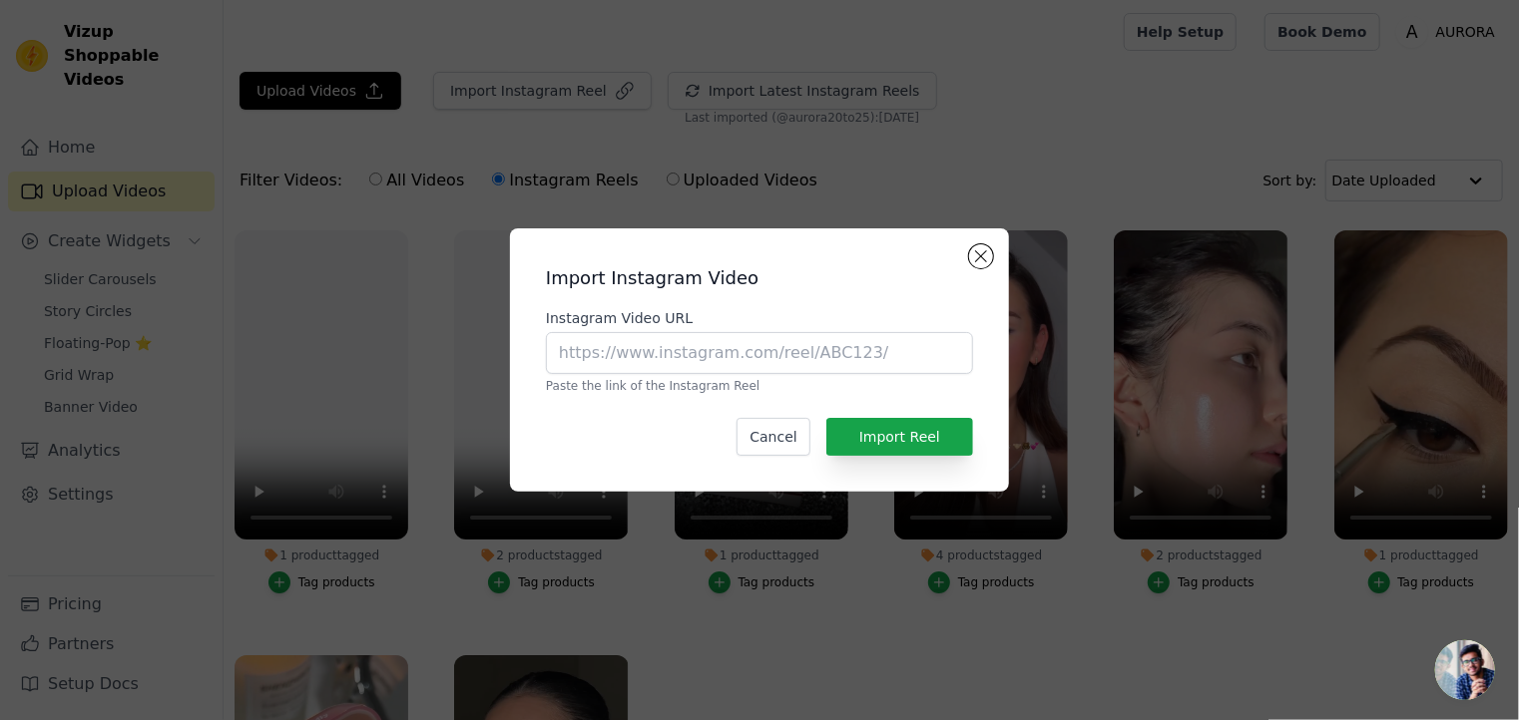
click at [718, 121] on div "Import Instagram Video Instagram Video URL Paste the link of the Instagram Reel…" at bounding box center [759, 360] width 1519 height 720
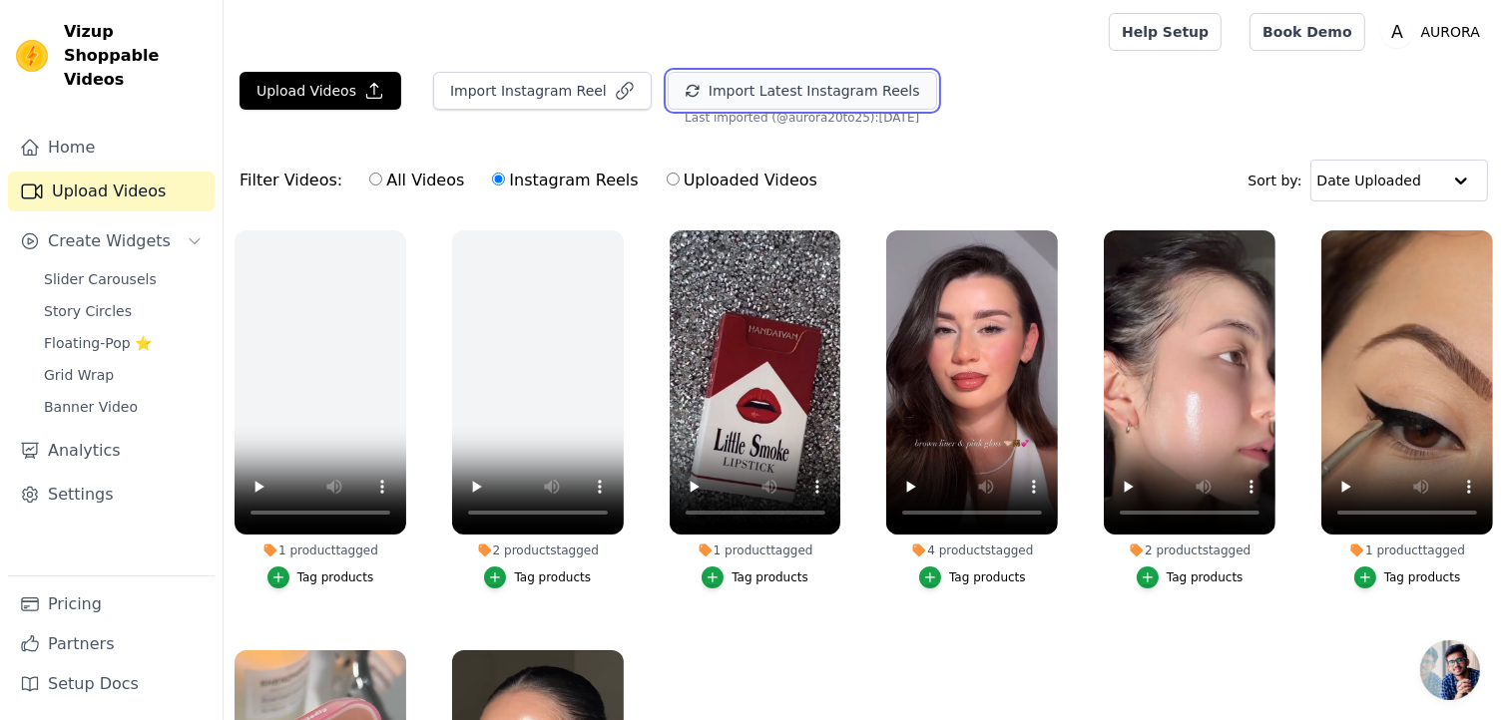
click at [729, 83] on button "Import Latest Instagram Reels" at bounding box center [802, 91] width 269 height 38
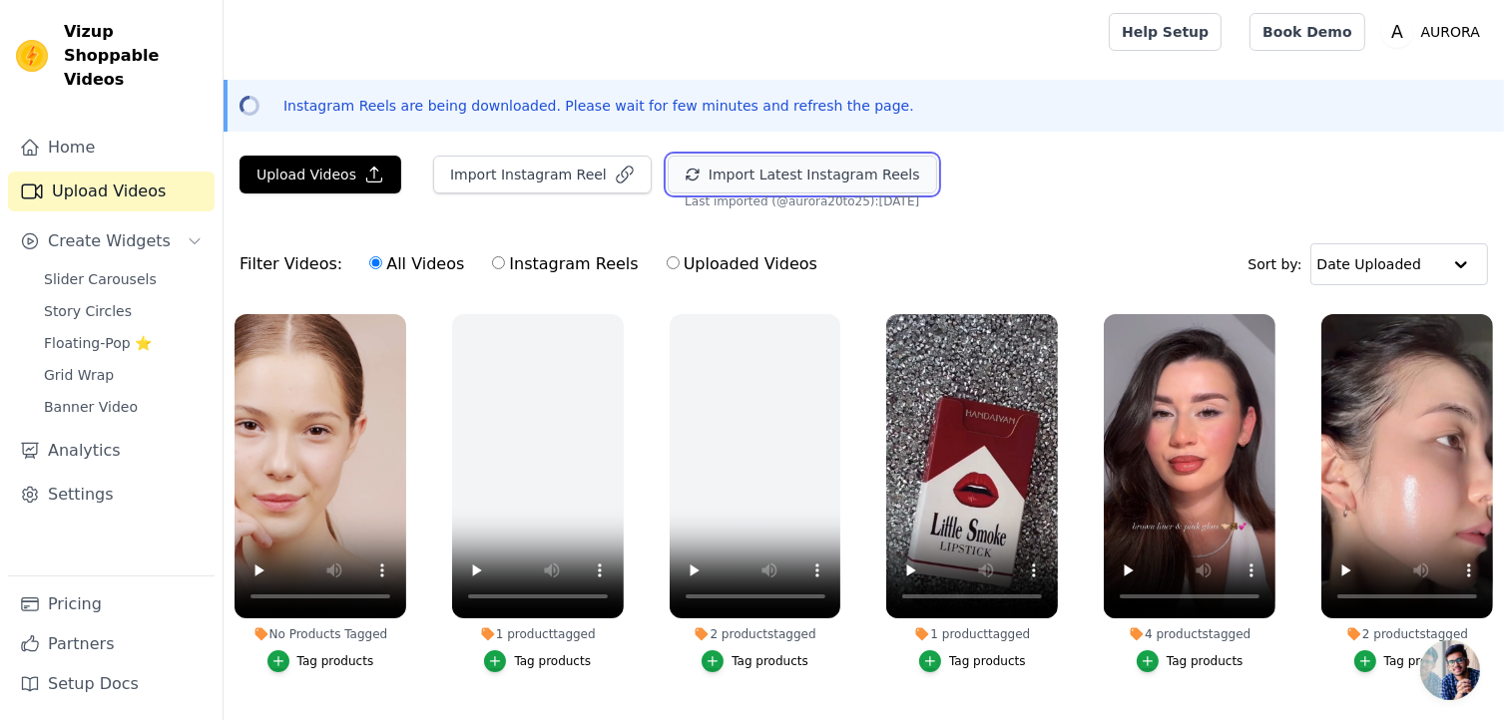
click at [701, 169] on button "Import Latest Instagram Reels" at bounding box center [802, 175] width 269 height 38
click at [492, 262] on input "Instagram Reels" at bounding box center [498, 262] width 13 height 13
radio input "true"
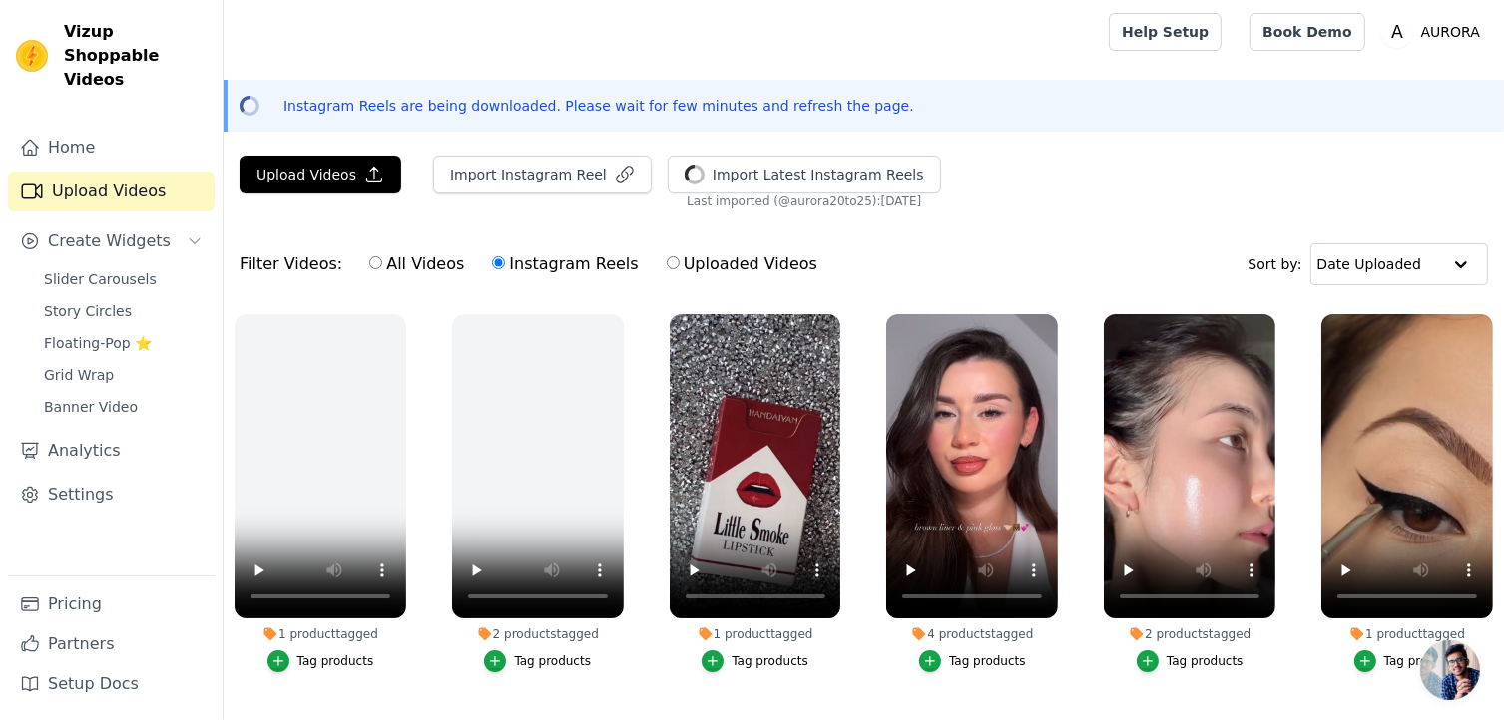
click at [369, 262] on input "All Videos" at bounding box center [375, 262] width 13 height 13
radio input "true"
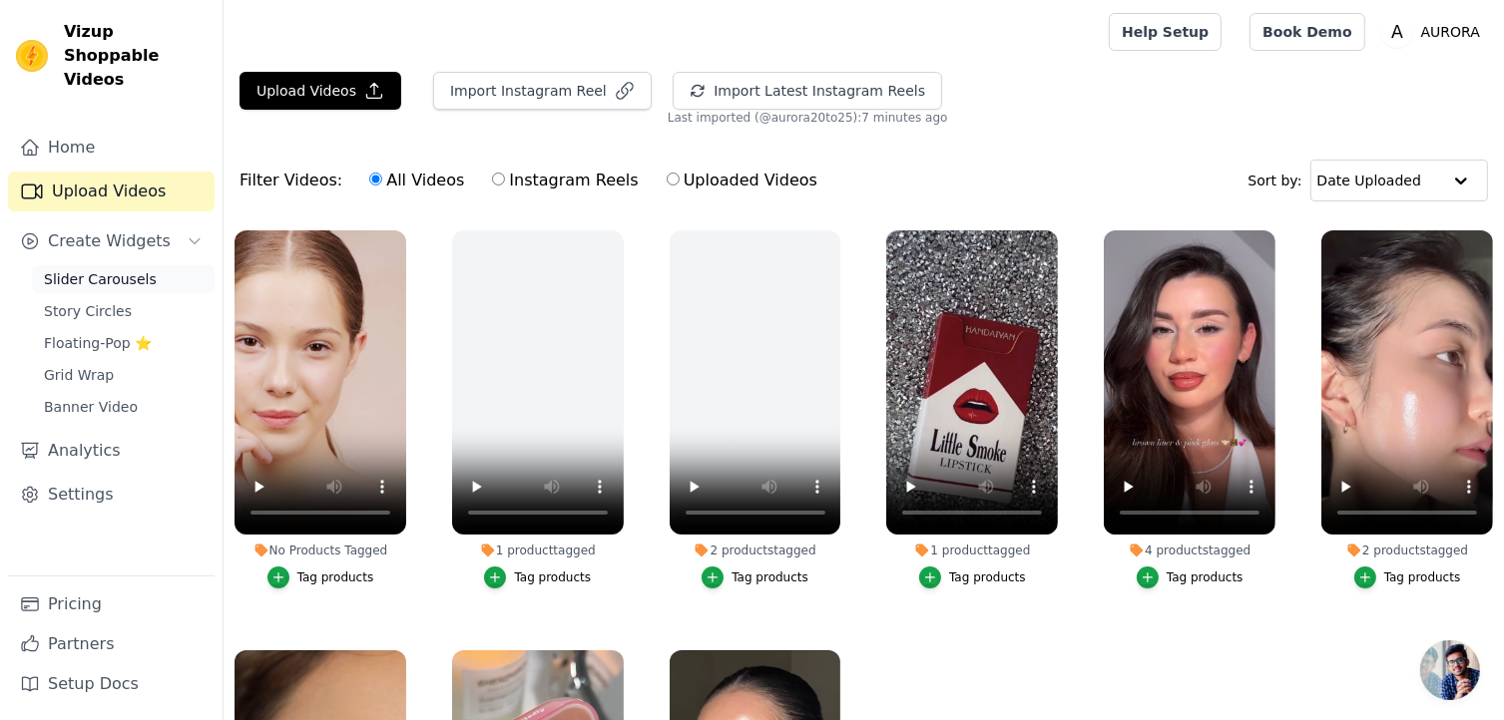
click at [121, 269] on span "Slider Carousels" at bounding box center [100, 279] width 113 height 20
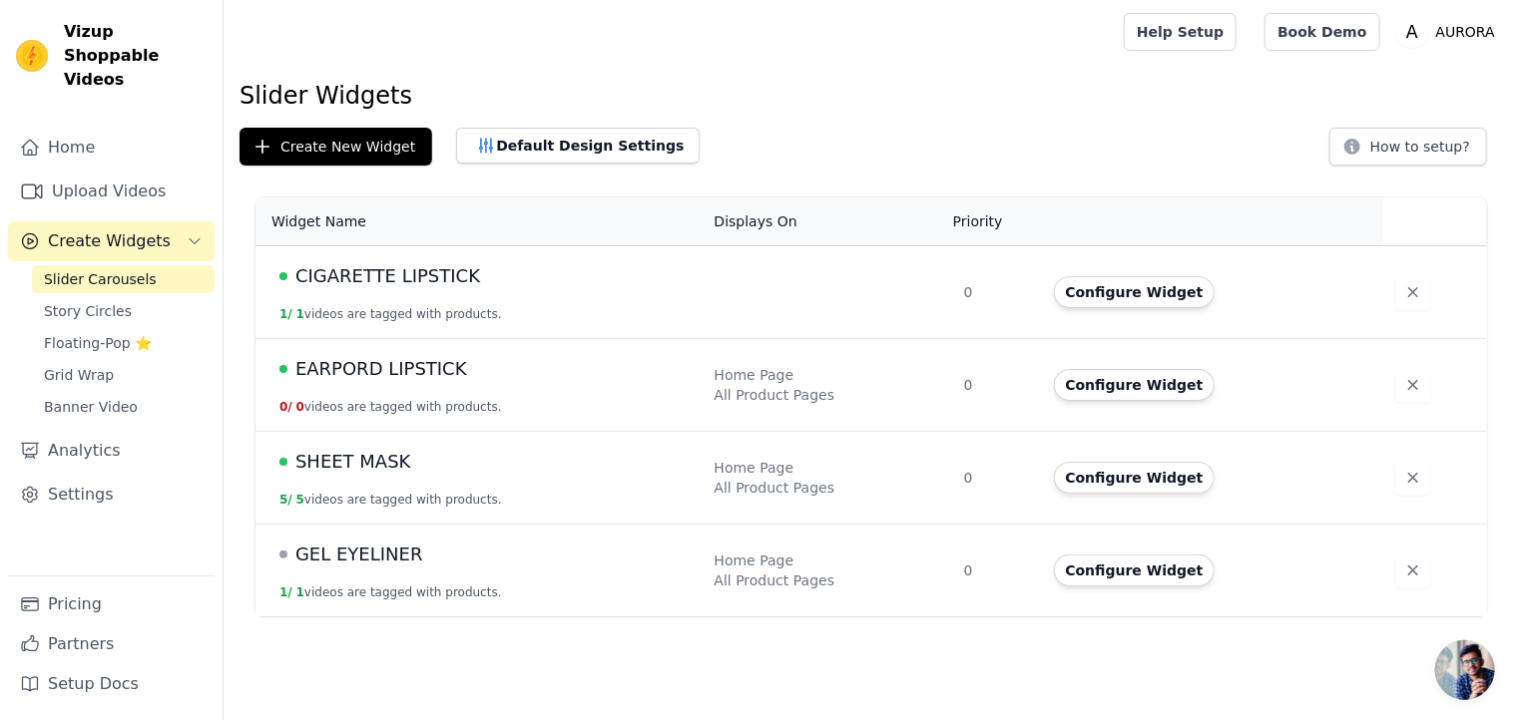
click at [443, 480] on td "SHEET MASK 5 / 5 videos are tagged with products." at bounding box center [478, 478] width 447 height 93
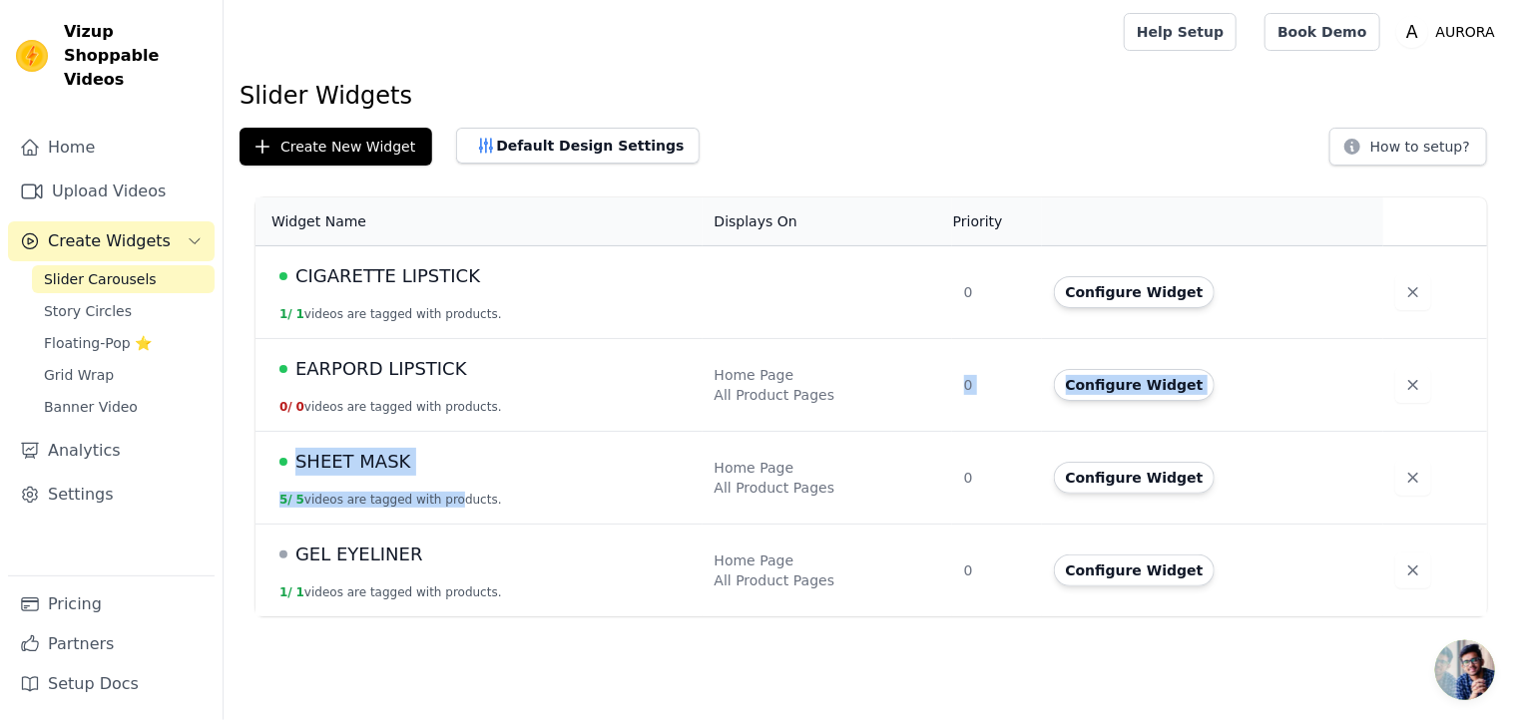
drag, startPoint x: 443, startPoint y: 480, endPoint x: 933, endPoint y: 435, distance: 492.0
click at [933, 435] on tr "SHEET MASK 5 / 5 videos are tagged with products. Home Page All Product Pages 0…" at bounding box center [870, 478] width 1231 height 93
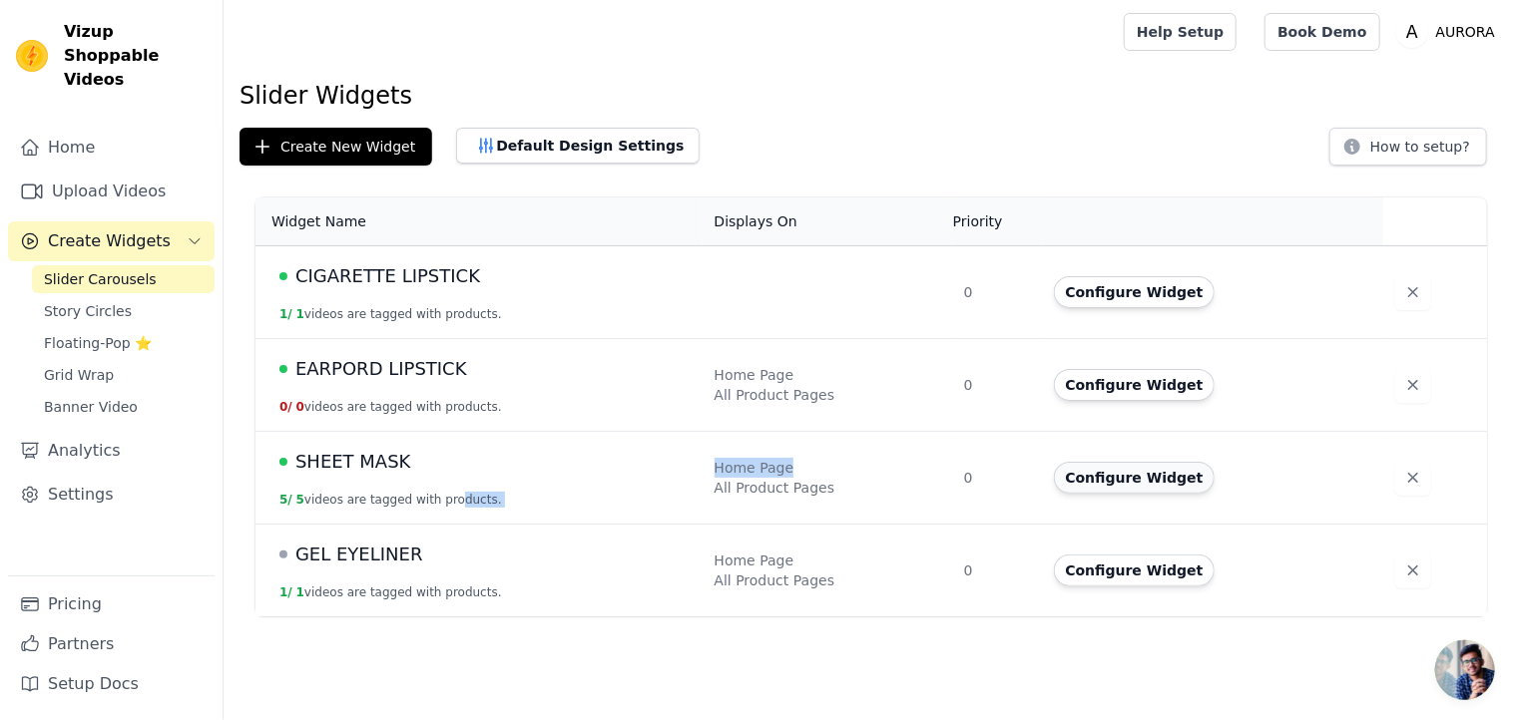
click at [1086, 470] on button "Configure Widget" at bounding box center [1135, 478] width 162 height 32
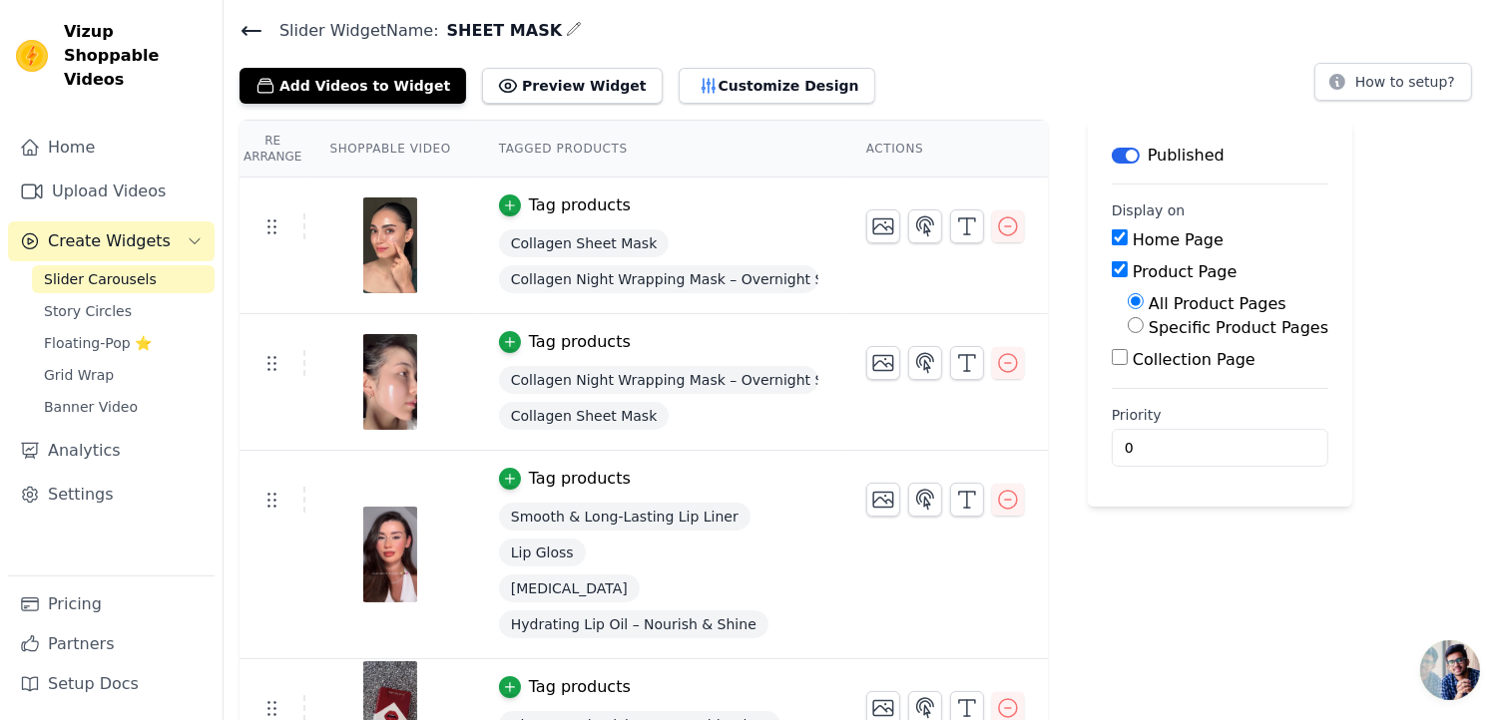
scroll to position [65, 0]
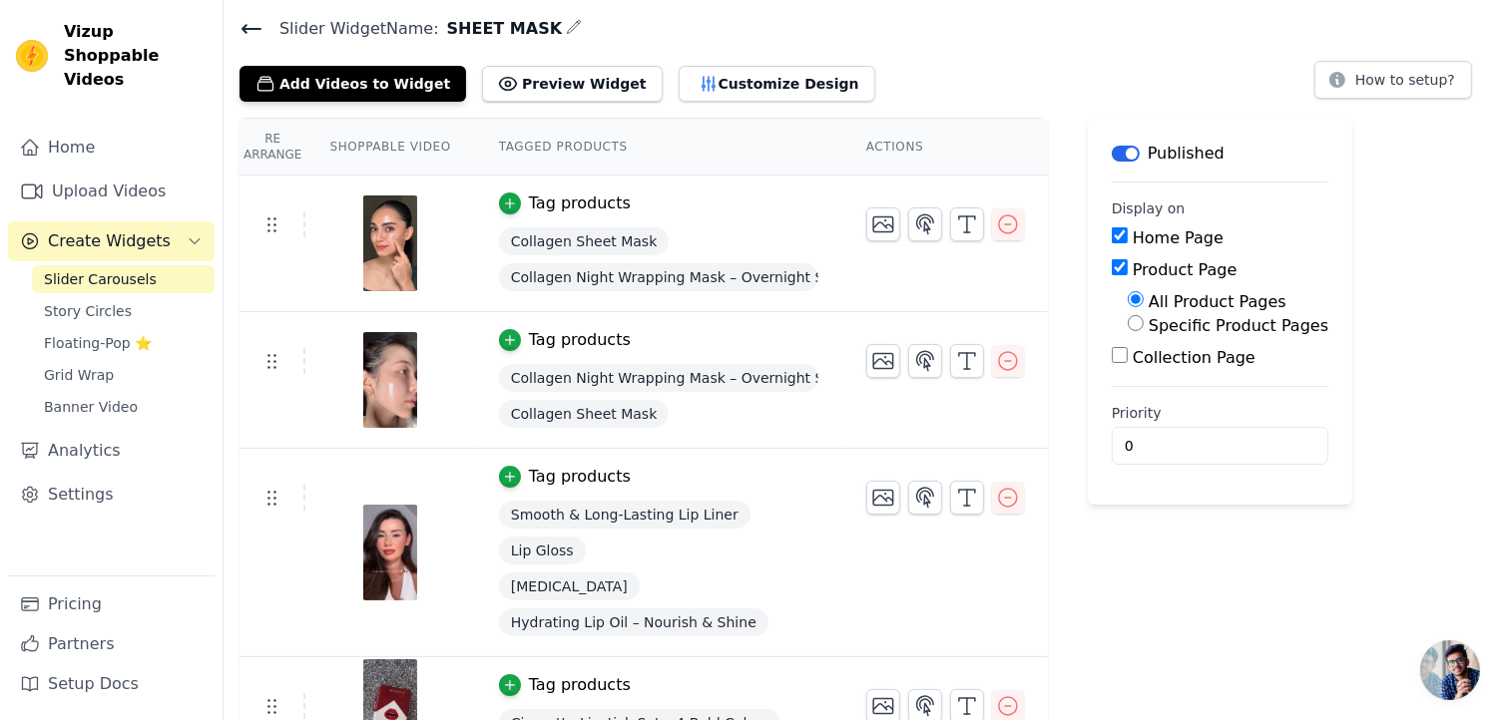
click at [1128, 328] on input "Specific Product Pages" at bounding box center [1136, 323] width 16 height 16
radio input "true"
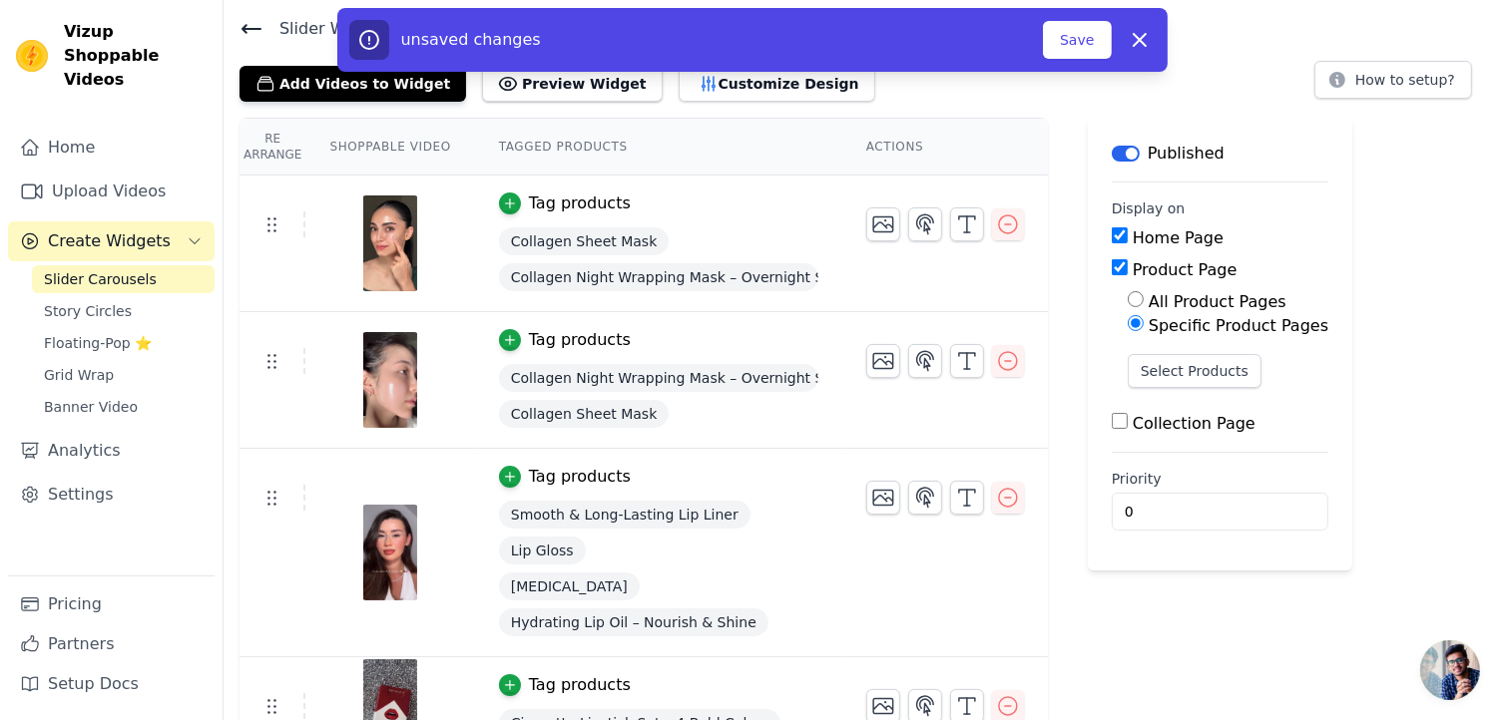
click at [1128, 305] on input "All Product Pages" at bounding box center [1136, 299] width 16 height 16
radio input "true"
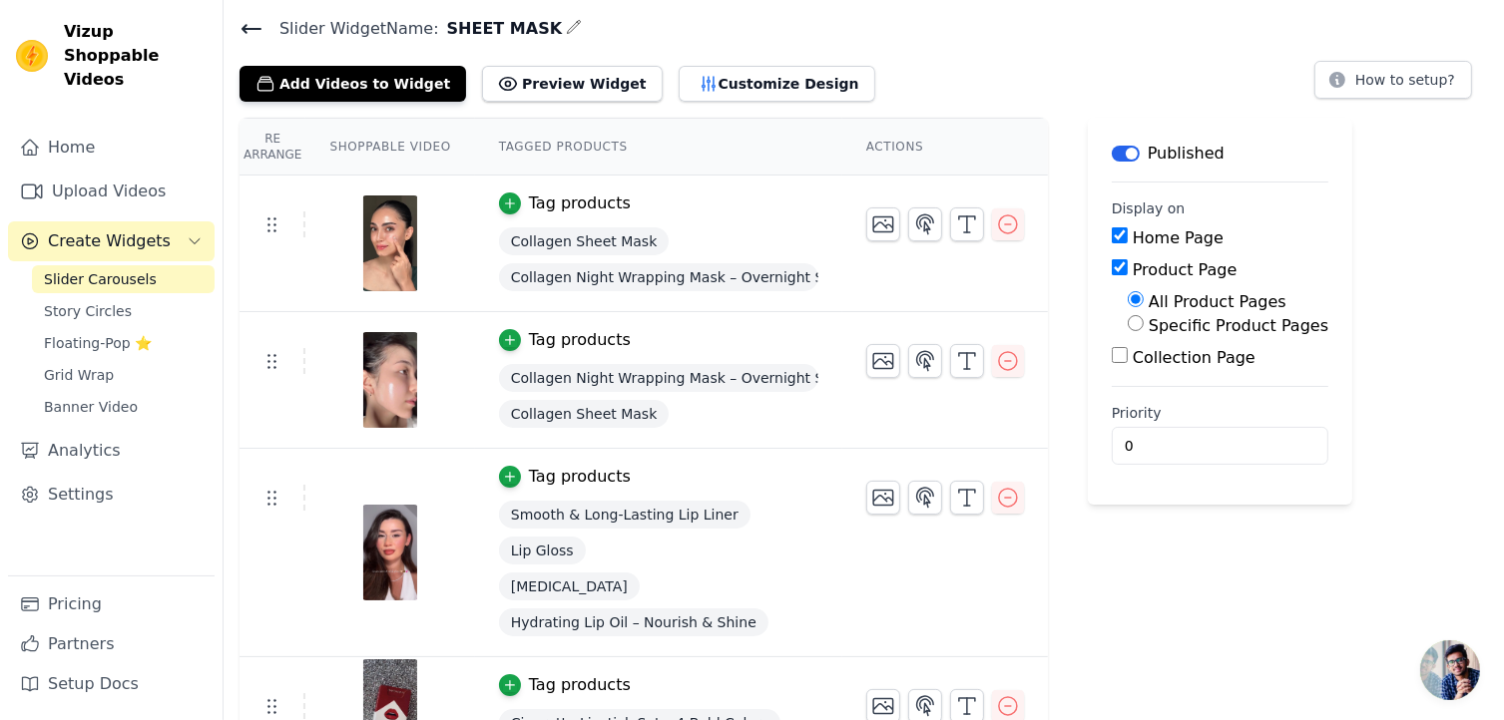
click at [1112, 361] on input "Collection Page" at bounding box center [1120, 355] width 16 height 16
checkbox input "true"
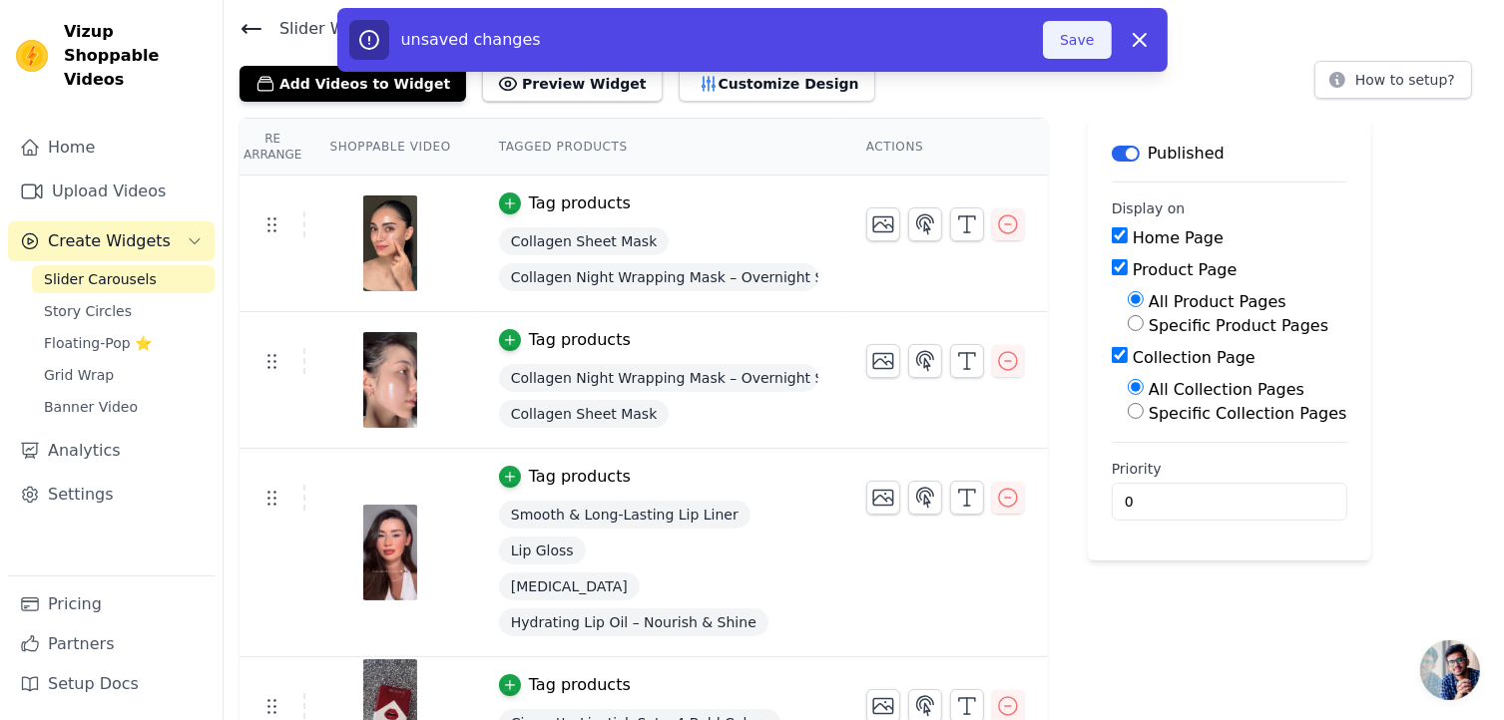
click at [1069, 45] on button "Save" at bounding box center [1077, 40] width 68 height 38
click at [1076, 41] on button "Save" at bounding box center [1077, 40] width 68 height 38
